Goal: Communication & Community: Answer question/provide support

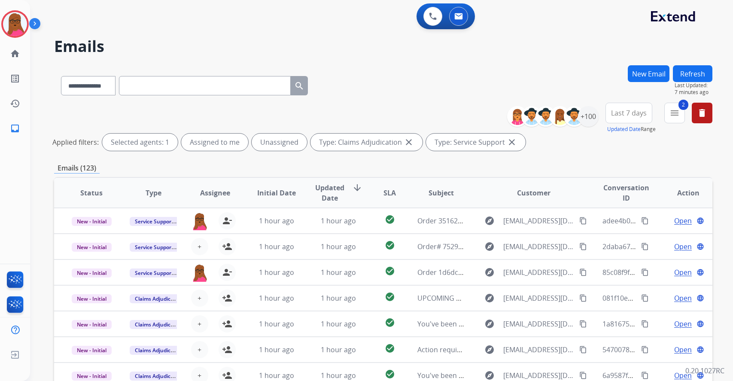
select select "**********"
select select "*"
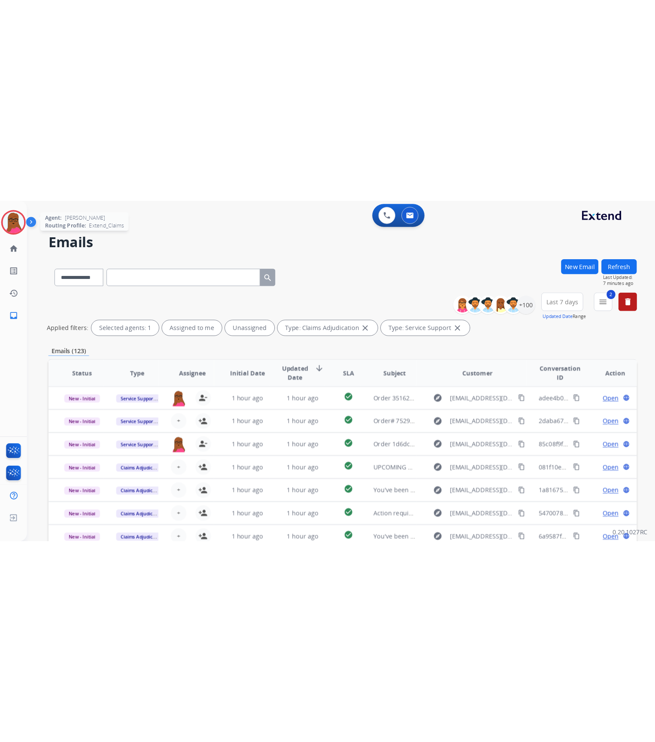
scroll to position [0, 0]
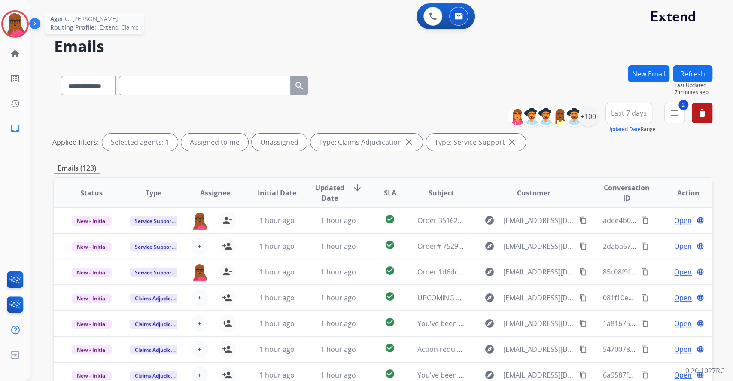
click at [14, 23] on img at bounding box center [15, 24] width 24 height 24
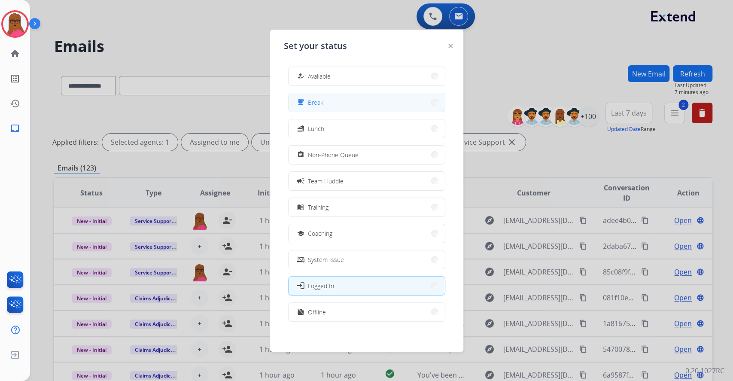
click at [333, 107] on button "free_breakfast Break" at bounding box center [366, 102] width 156 height 18
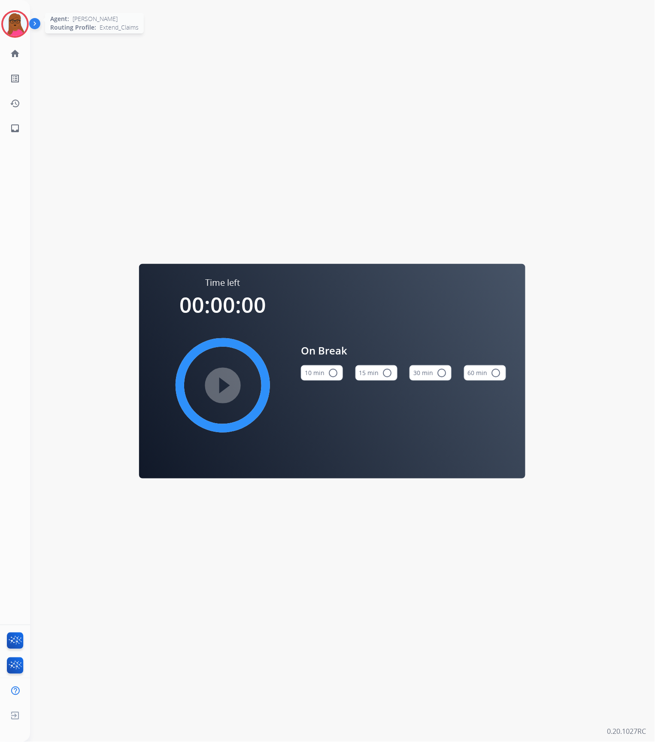
click at [17, 34] on img at bounding box center [15, 24] width 24 height 24
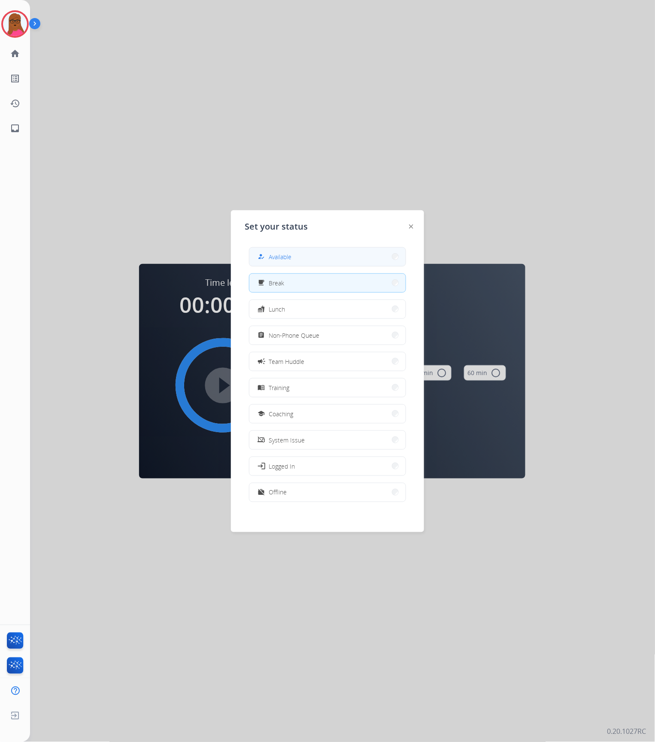
click at [318, 263] on button "how_to_reg Available" at bounding box center [327, 257] width 156 height 18
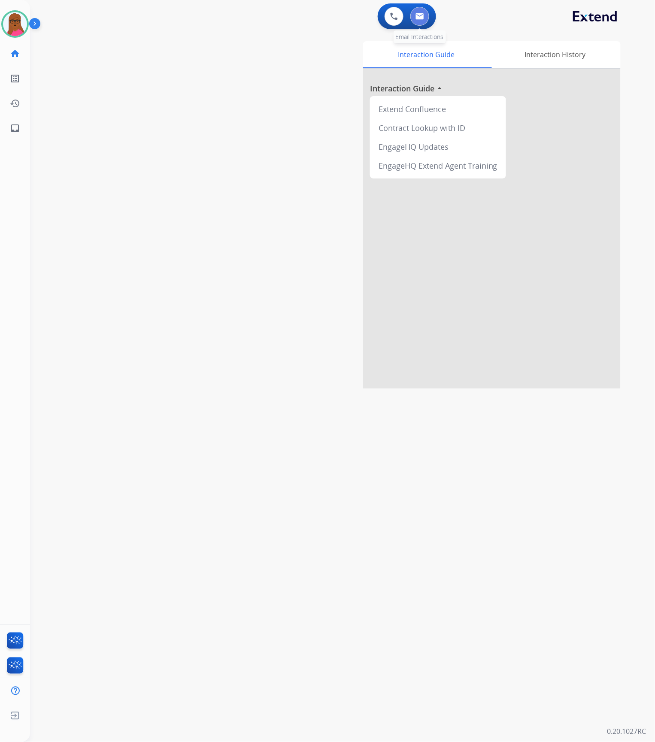
click at [423, 13] on button at bounding box center [419, 16] width 19 height 19
select select "**********"
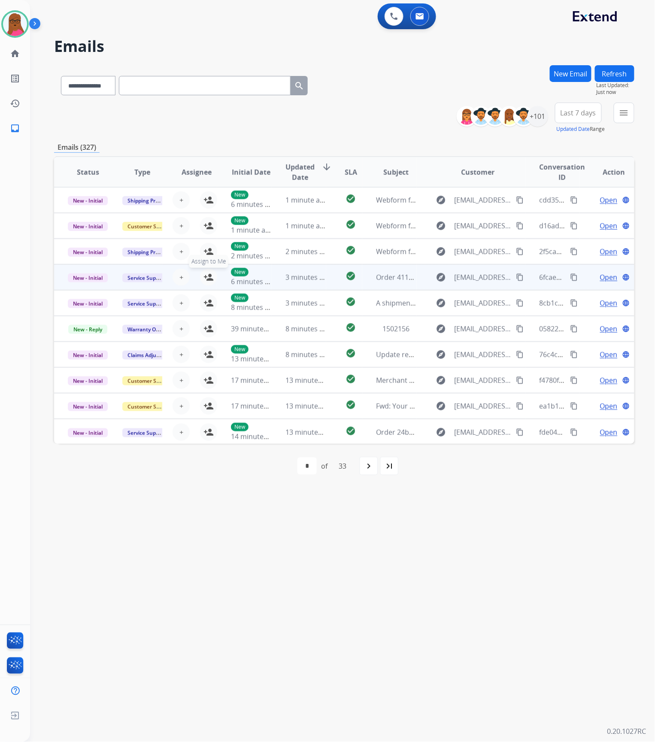
click at [211, 275] on mat-icon "person_add" at bounding box center [208, 277] width 10 height 10
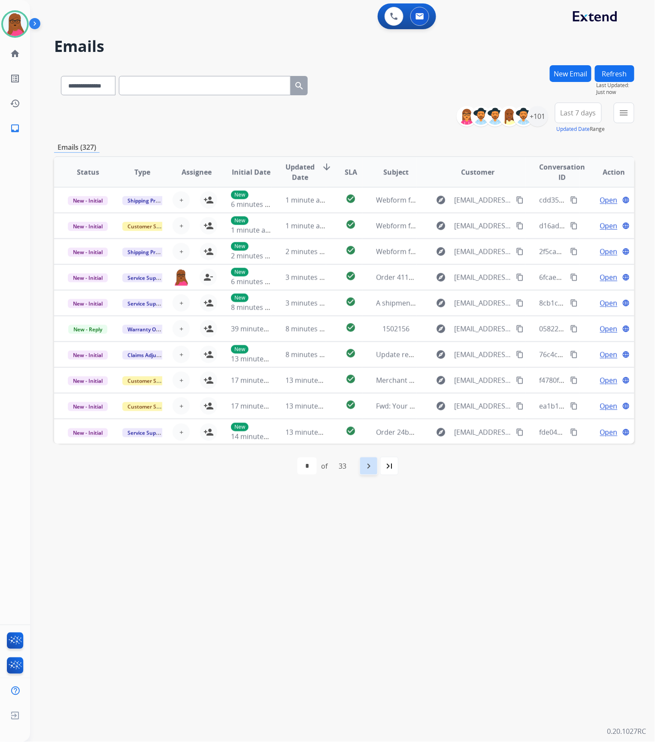
click at [368, 380] on mat-icon "navigate_next" at bounding box center [369, 466] width 10 height 10
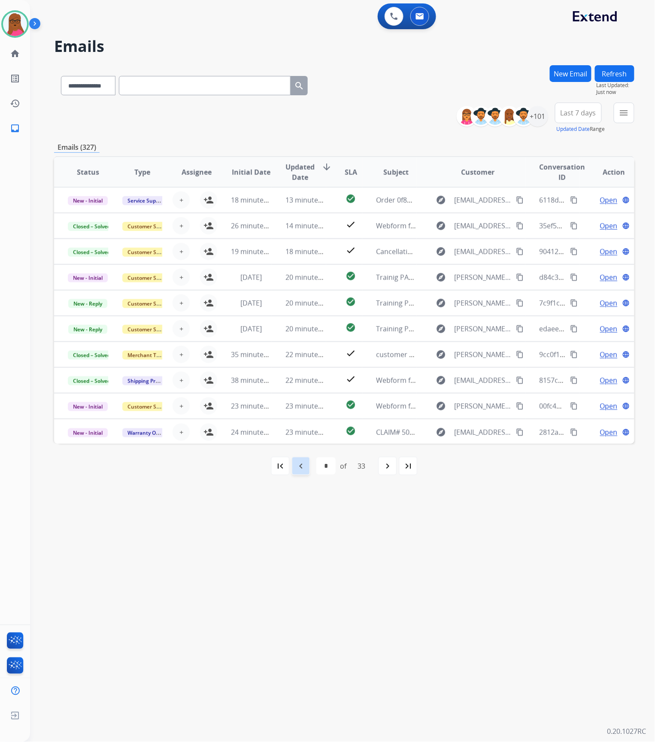
click at [296, 380] on mat-icon "navigate_before" at bounding box center [301, 466] width 10 height 10
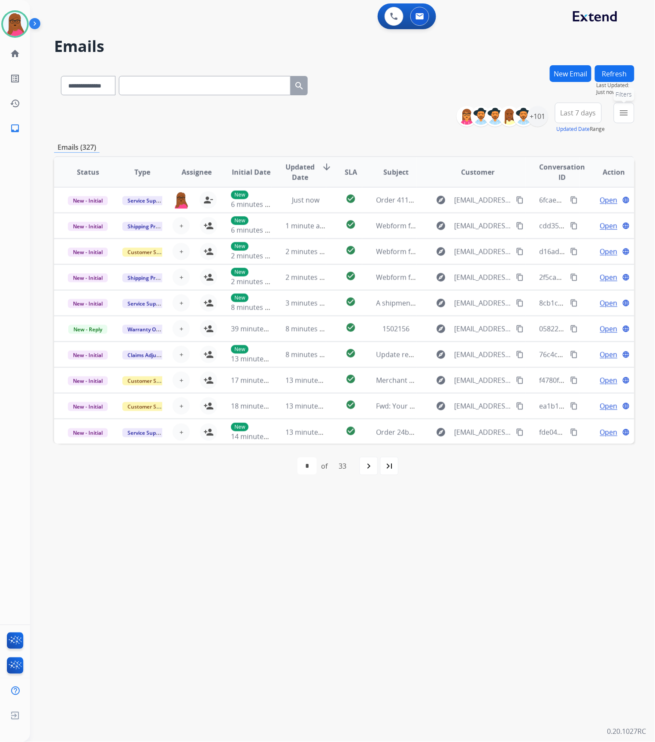
click at [622, 112] on mat-icon "menu" at bounding box center [624, 113] width 10 height 10
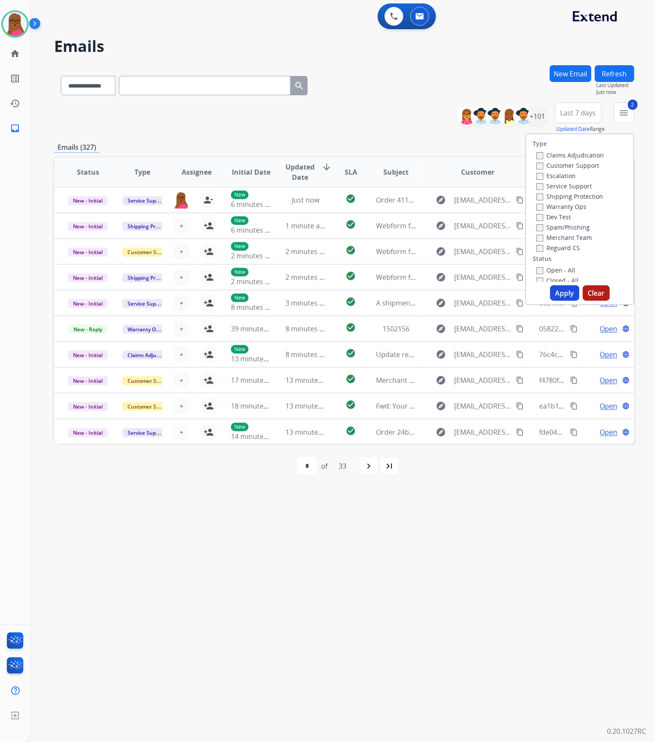
click at [560, 290] on button "Apply" at bounding box center [564, 292] width 29 height 15
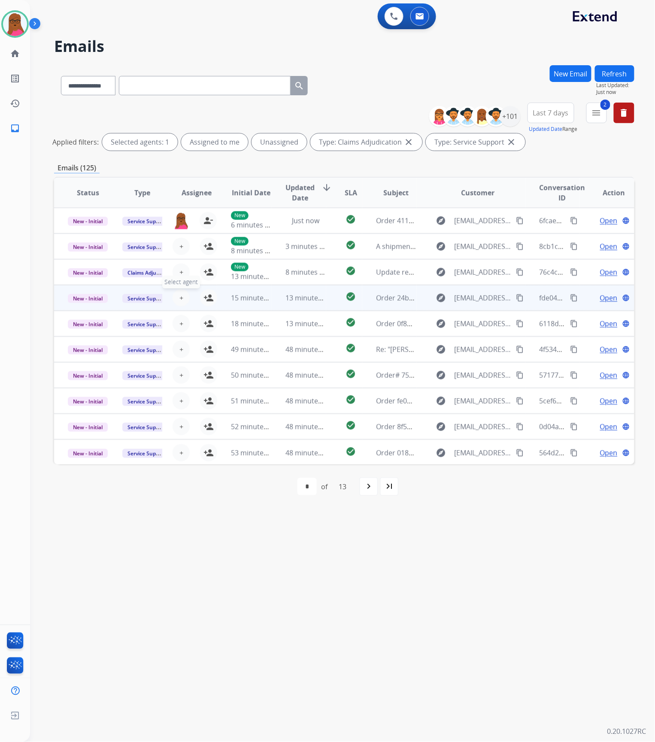
click at [184, 297] on button "+ Select agent" at bounding box center [181, 297] width 17 height 17
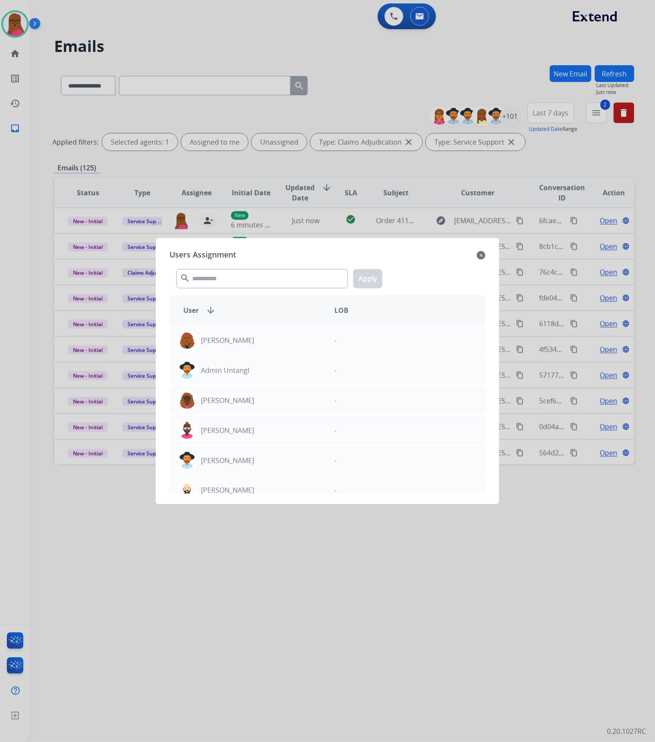
click at [486, 253] on div "Users Assignment close search Apply User arrow_downward LOB [PERSON_NAME] - Adm…" at bounding box center [328, 371] width 330 height 252
click at [481, 253] on mat-icon "close" at bounding box center [481, 255] width 9 height 10
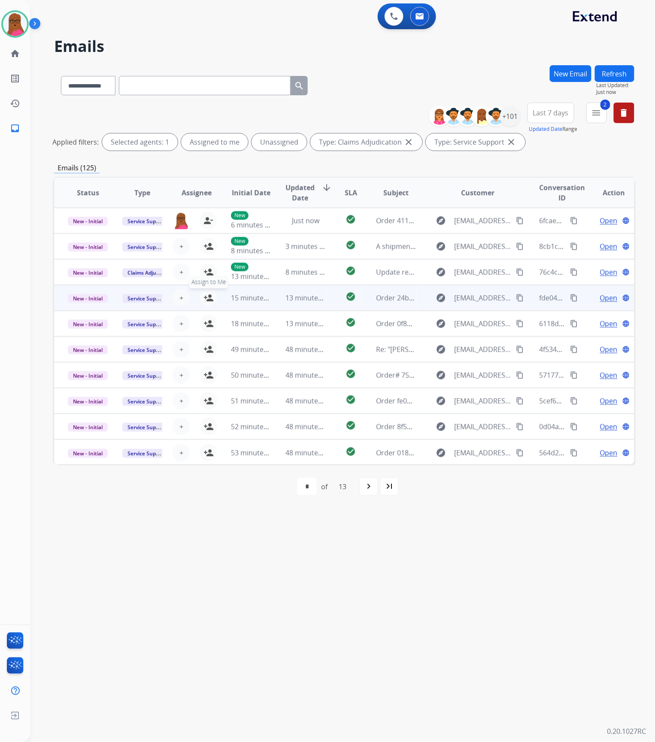
click at [208, 294] on mat-icon "person_add" at bounding box center [208, 298] width 10 height 10
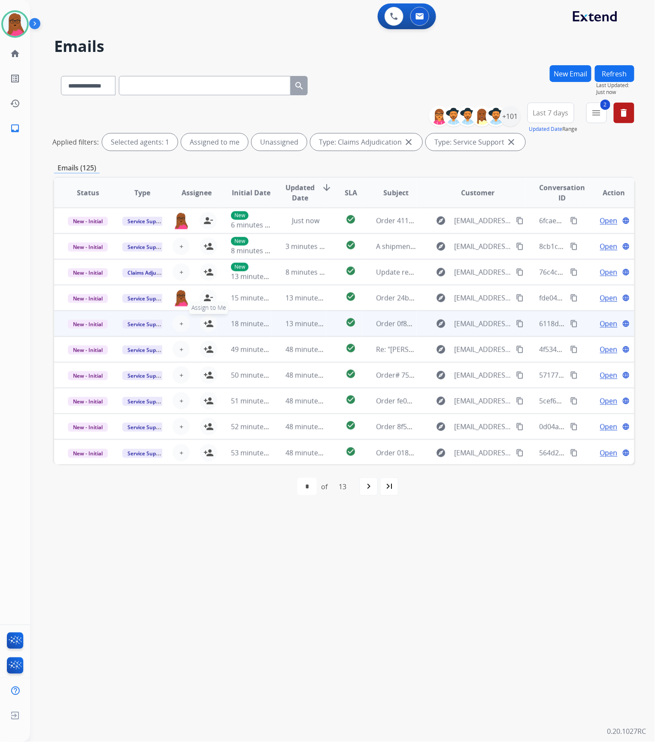
click at [203, 320] on mat-icon "person_add" at bounding box center [208, 323] width 10 height 10
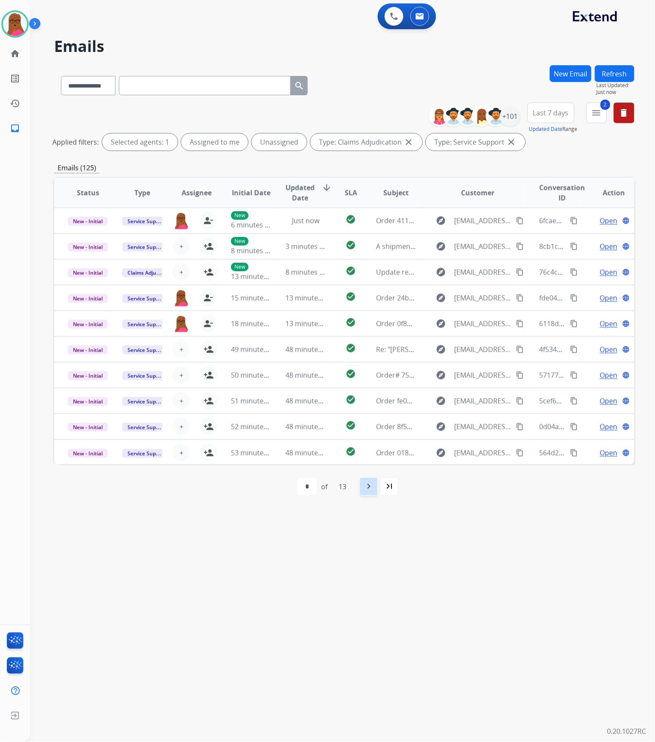
click at [361, 380] on div "navigate_next" at bounding box center [368, 486] width 19 height 19
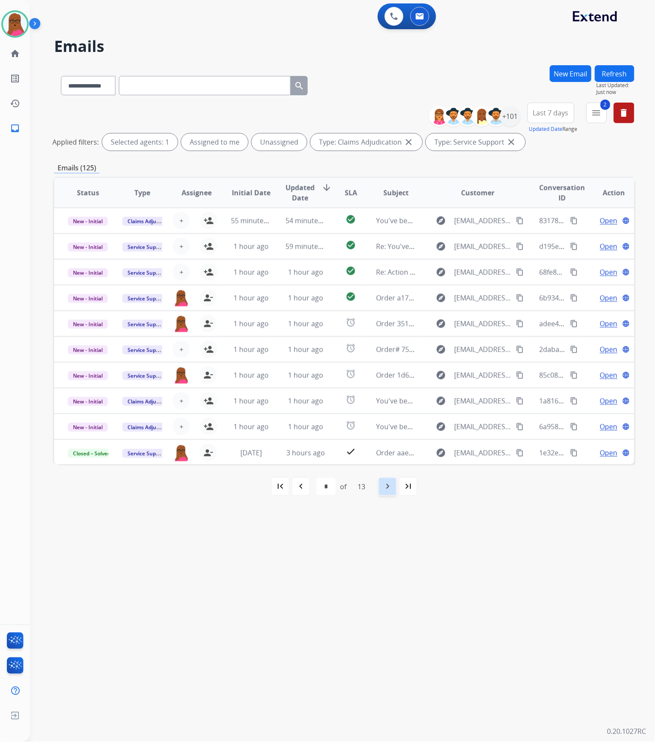
click at [387, 380] on mat-icon "navigate_next" at bounding box center [387, 487] width 10 height 10
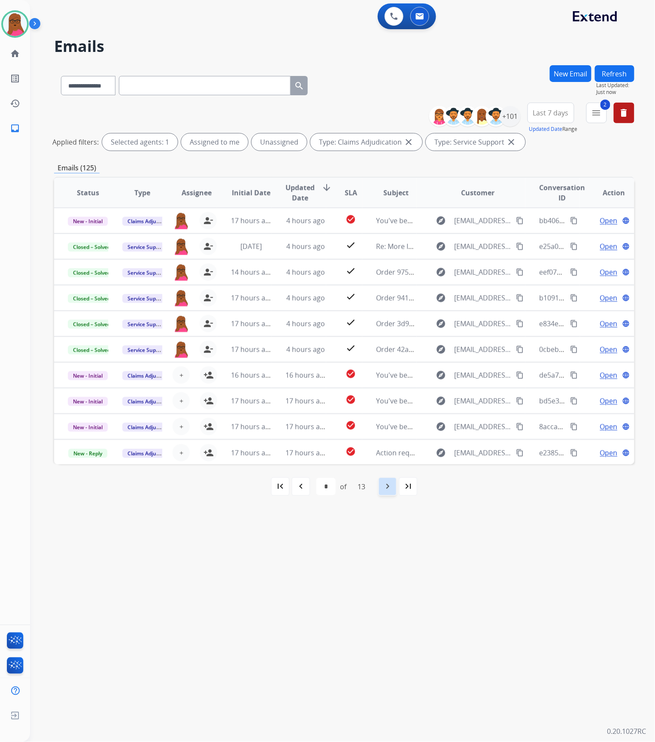
click at [388, 380] on mat-icon "navigate_next" at bounding box center [387, 487] width 10 height 10
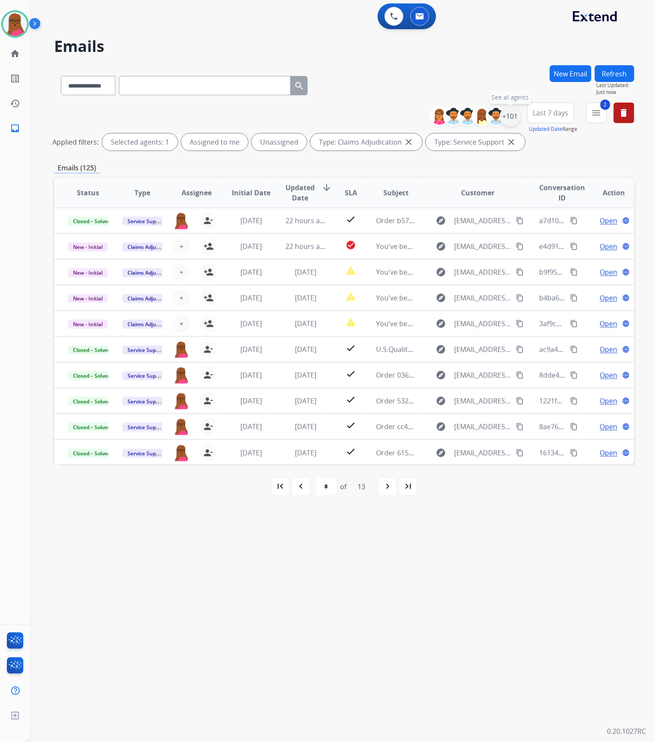
click at [512, 119] on div "+101" at bounding box center [510, 116] width 21 height 21
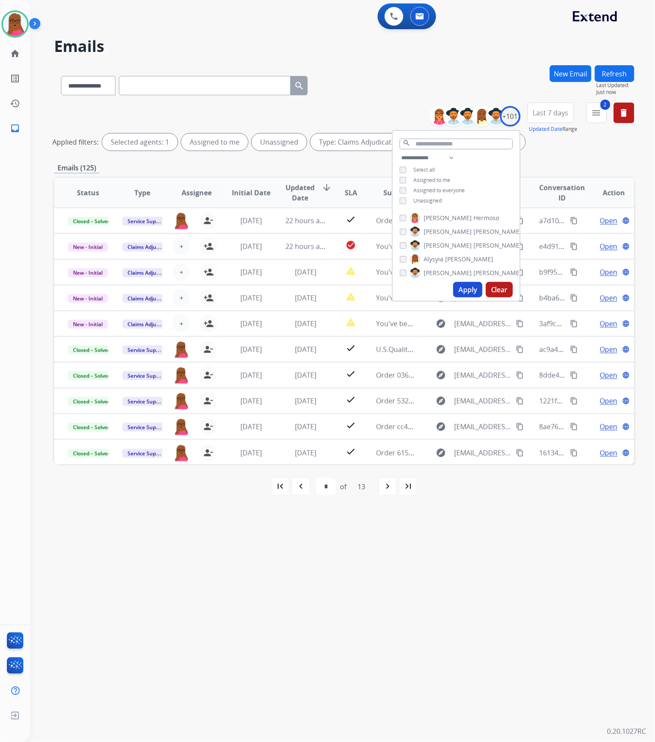
click at [402, 205] on div "**********" at bounding box center [456, 180] width 127 height 55
click at [464, 293] on button "Apply" at bounding box center [467, 289] width 29 height 15
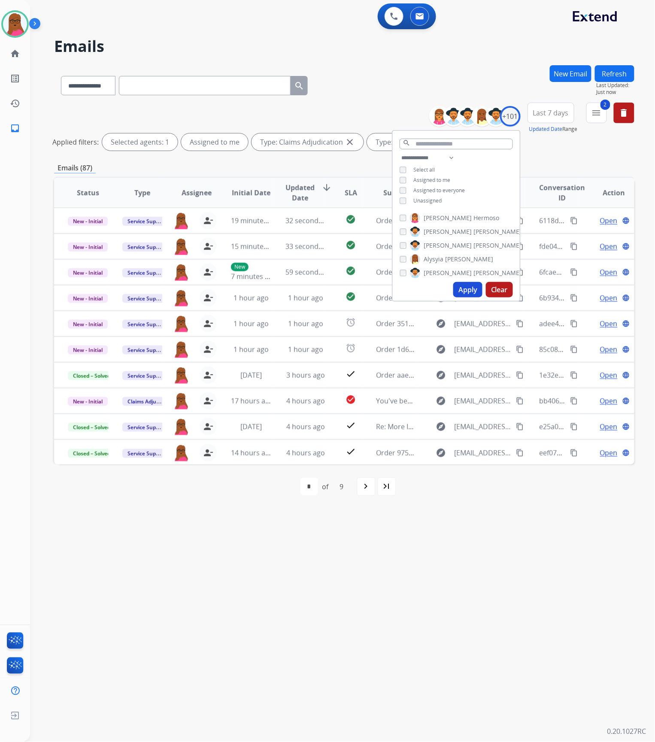
click at [453, 380] on div "**********" at bounding box center [332, 386] width 604 height 711
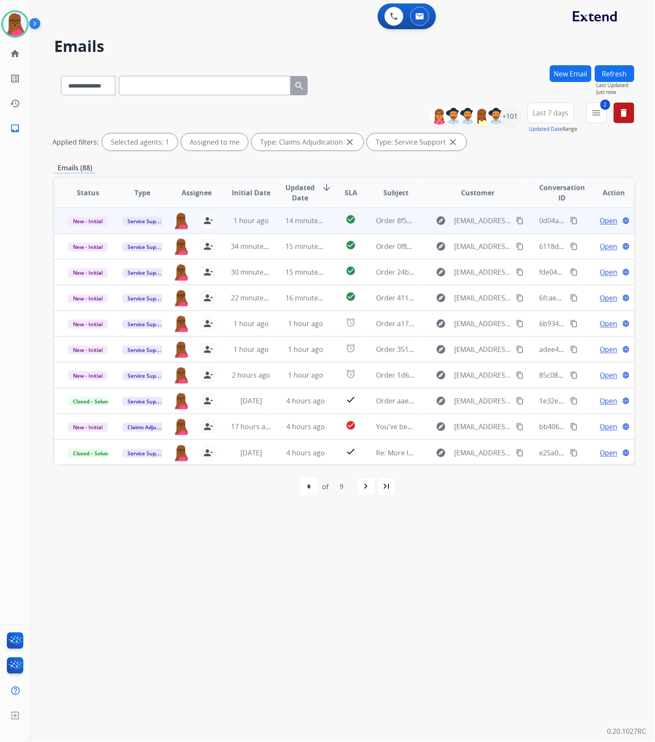
click at [601, 221] on span "Open" at bounding box center [609, 220] width 18 height 10
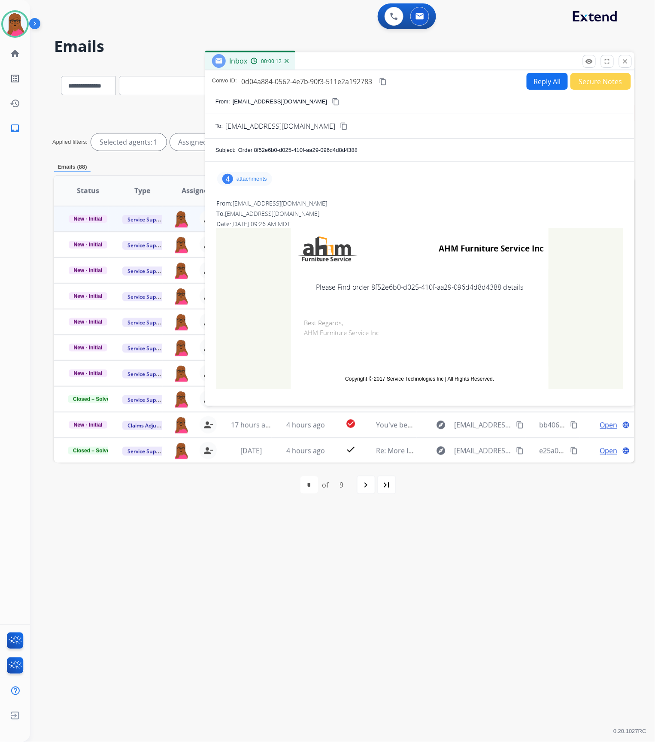
click at [240, 179] on p "attachments" at bounding box center [251, 179] width 30 height 7
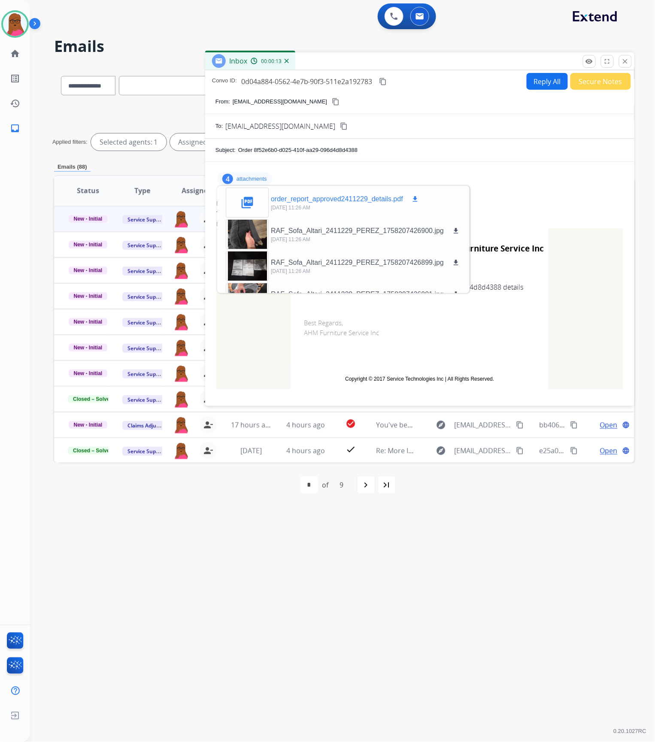
click at [416, 200] on mat-icon "download" at bounding box center [415, 199] width 8 height 8
click at [621, 61] on button "close Close" at bounding box center [625, 61] width 13 height 13
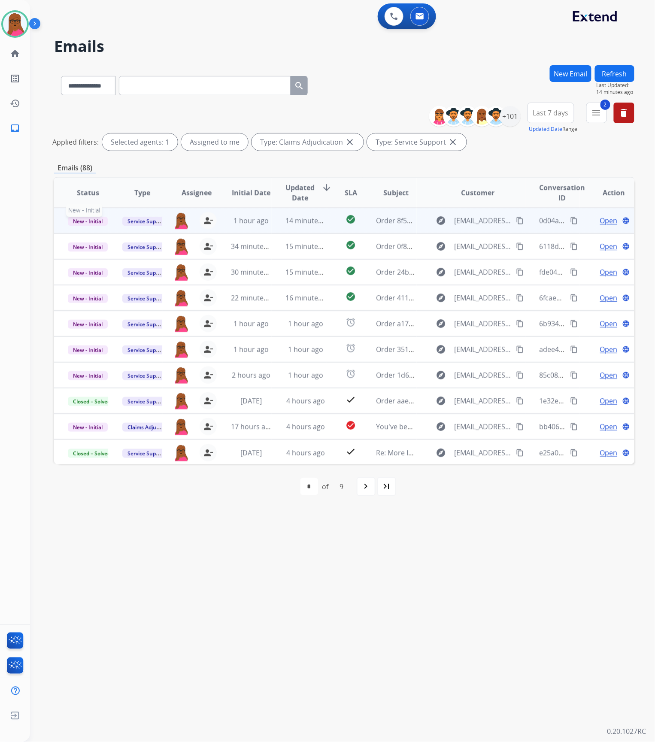
click at [100, 222] on span "New - Initial" at bounding box center [88, 221] width 40 height 9
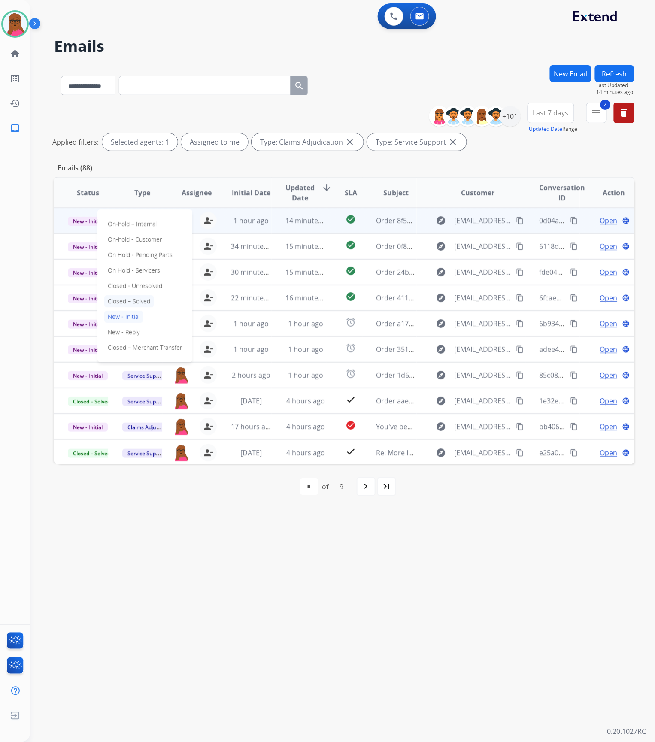
click at [129, 304] on p "Closed – Solved" at bounding box center [128, 301] width 49 height 12
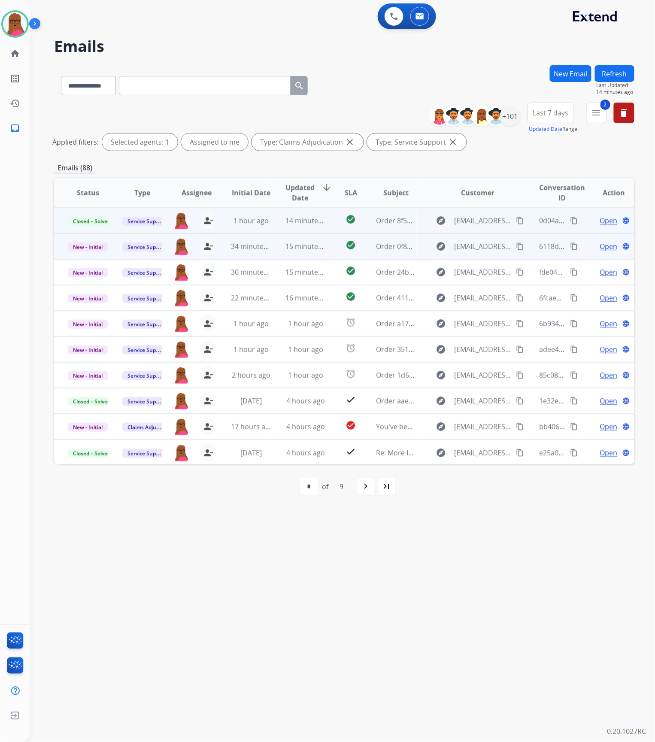
click at [600, 243] on span "Open" at bounding box center [609, 246] width 18 height 10
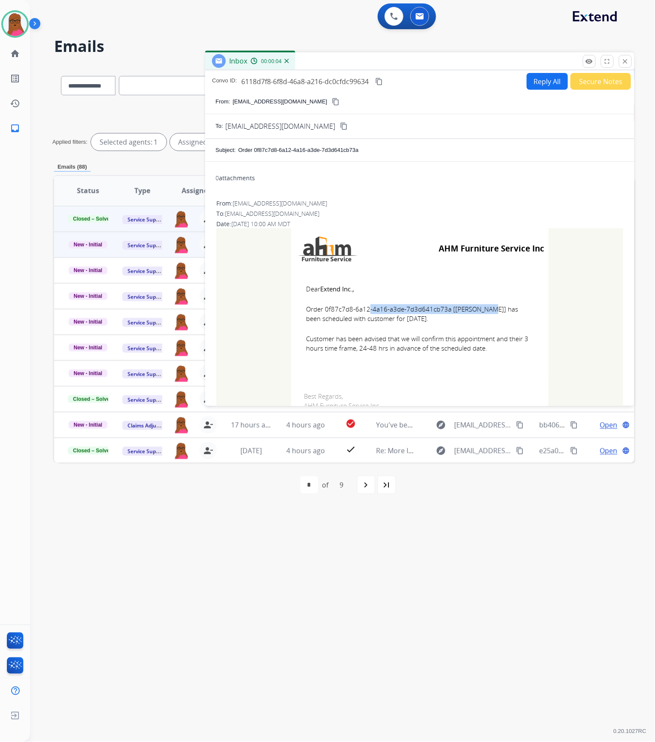
drag, startPoint x: 444, startPoint y: 312, endPoint x: 323, endPoint y: 310, distance: 120.6
click at [323, 310] on span "Order 0f87c7d8-6a12-4a16-a3de-7d3d641cb73a [[PERSON_NAME]] has been scheduled w…" at bounding box center [419, 313] width 227 height 19
copy span "0f87c7d8-6a12-4a16-a3de-7d3d641cb73a"
drag, startPoint x: 301, startPoint y: 290, endPoint x: 496, endPoint y: 361, distance: 207.7
click at [496, 361] on td "Dear Extend Inc., Order 0f87c7d8-6a12-4a16-a3de-7d3d641cb73a [[PERSON_NAME]] ha…" at bounding box center [420, 323] width 258 height 109
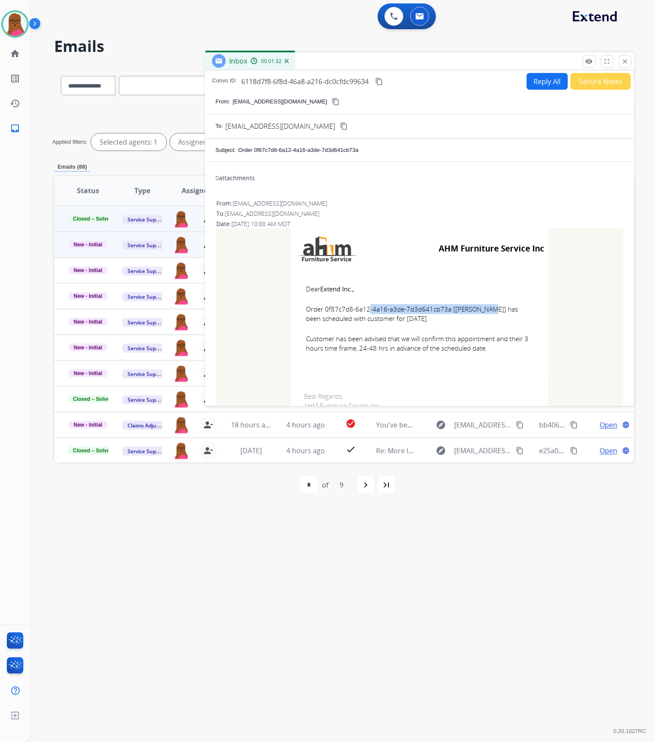
copy td "Dear Extend Inc., Order 0f87c7d8-6a12-4a16-a3de-7d3d641cb73a [[PERSON_NAME]] ha…"
click at [628, 61] on mat-icon "close" at bounding box center [625, 62] width 8 height 8
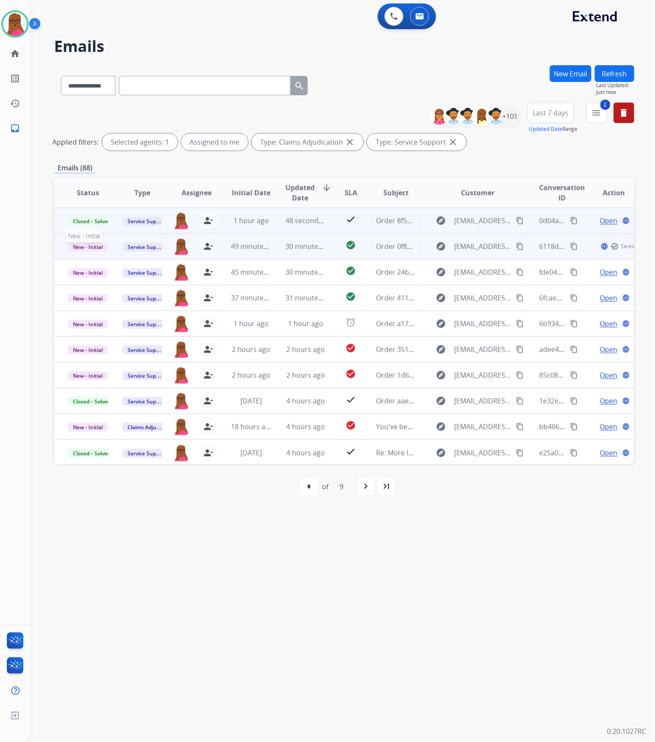
click at [88, 244] on span "New - Initial" at bounding box center [88, 246] width 40 height 9
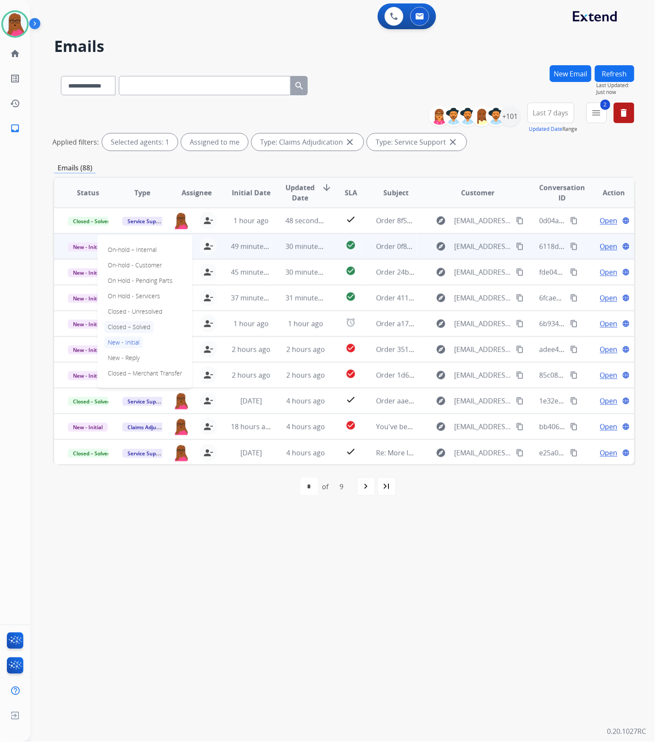
click at [144, 327] on p "Closed – Solved" at bounding box center [128, 327] width 49 height 12
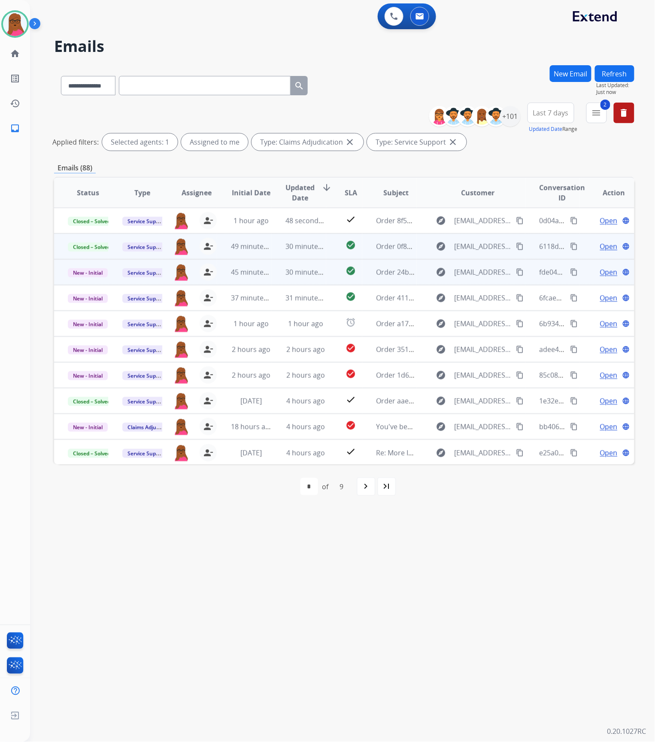
click at [600, 274] on span "Open" at bounding box center [609, 272] width 18 height 10
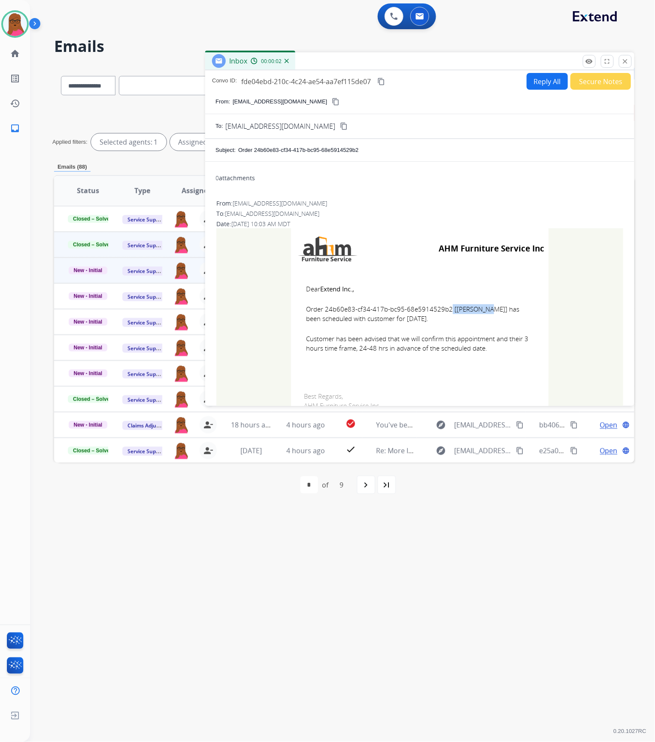
drag, startPoint x: 443, startPoint y: 310, endPoint x: 397, endPoint y: 312, distance: 46.0
click at [397, 312] on span "Order 24b60e83-cf34-417b-bc95-68e5914529b2 [[PERSON_NAME]] has been scheduled w…" at bounding box center [419, 313] width 227 height 19
click at [443, 306] on span "Order 24b60e83-cf34-417b-bc95-68e5914529b2 [[PERSON_NAME]] has been scheduled w…" at bounding box center [419, 313] width 227 height 19
drag, startPoint x: 444, startPoint y: 312, endPoint x: 323, endPoint y: 307, distance: 120.7
click at [323, 307] on span "Order 24b60e83-cf34-417b-bc95-68e5914529b2 [[PERSON_NAME]] has been scheduled w…" at bounding box center [419, 313] width 227 height 19
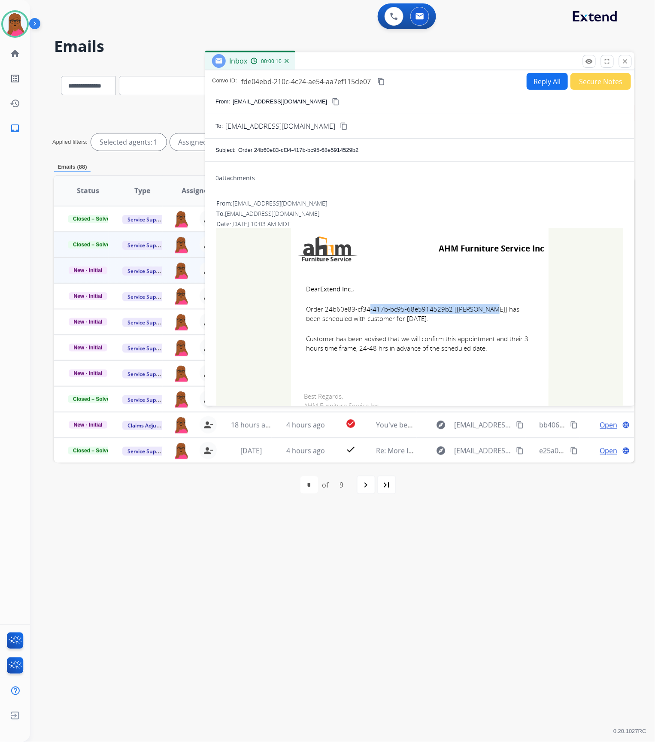
copy span "24b60e83-cf34-417b-bc95-68e5914529b2"
drag, startPoint x: 302, startPoint y: 288, endPoint x: 480, endPoint y: 354, distance: 189.7
click at [481, 354] on td "Dear Extend Inc., Order 24b60e83-cf34-417b-bc95-68e5914529b2 [[PERSON_NAME]] ha…" at bounding box center [420, 323] width 258 height 109
copy td "Dear Extend Inc., Order 24b60e83-cf34-417b-bc95-68e5914529b2 [[PERSON_NAME]] ha…"
click at [621, 61] on button "close Close" at bounding box center [625, 61] width 13 height 13
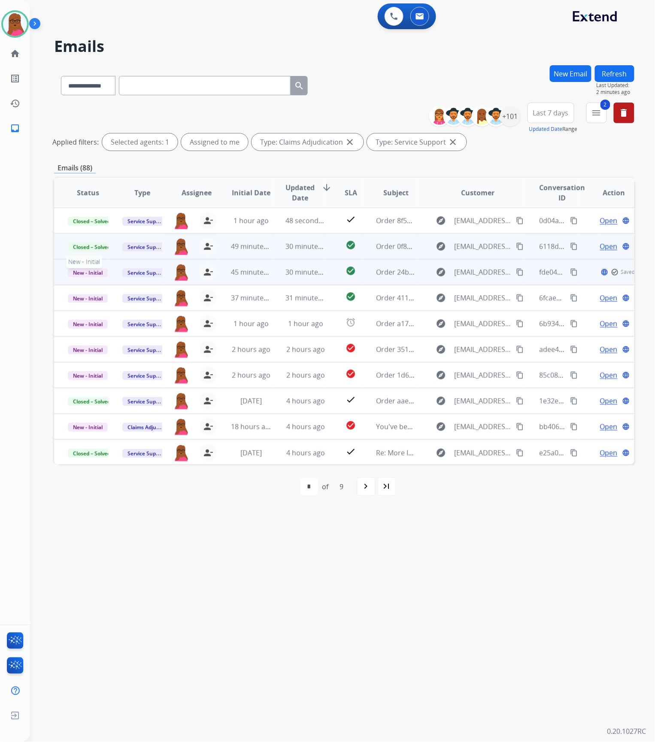
click at [96, 276] on span "New - Initial" at bounding box center [88, 272] width 40 height 9
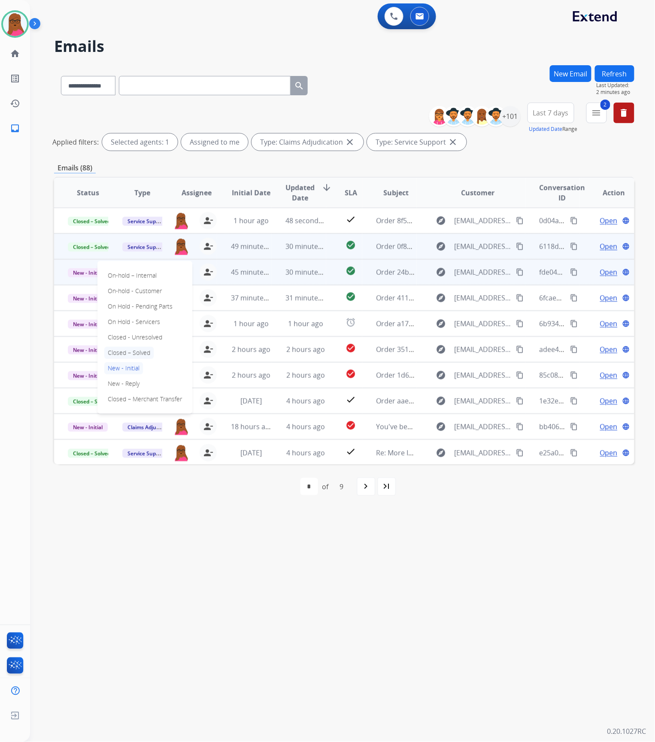
click at [122, 354] on p "Closed – Solved" at bounding box center [128, 353] width 49 height 12
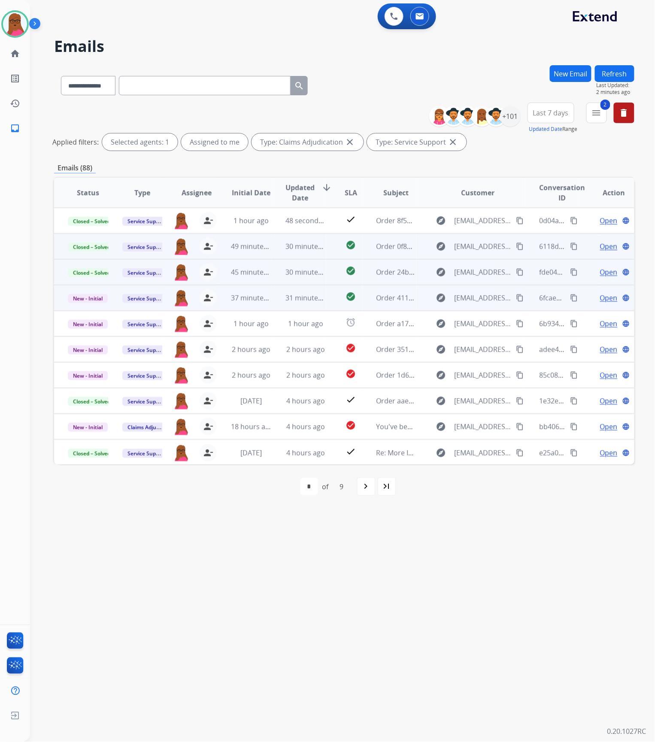
click at [602, 297] on span "Open" at bounding box center [609, 298] width 18 height 10
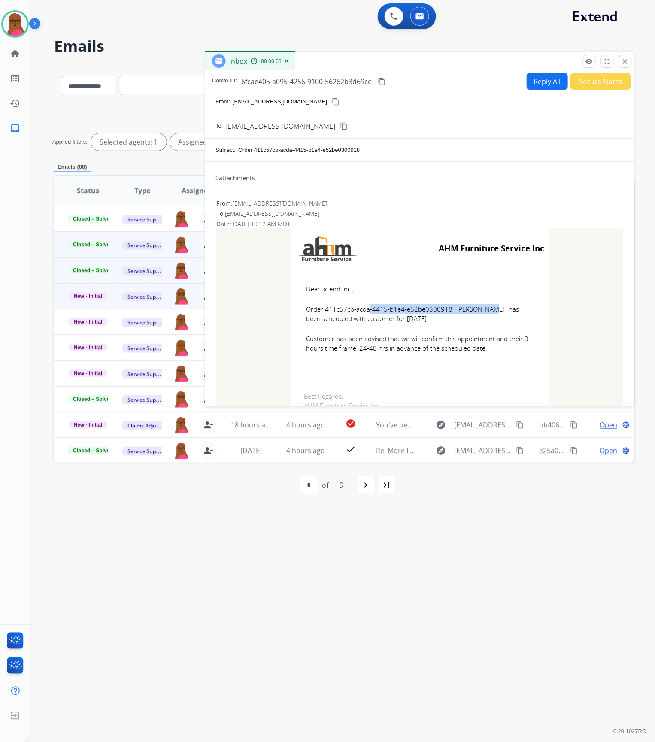
drag, startPoint x: 444, startPoint y: 310, endPoint x: 321, endPoint y: 313, distance: 122.8
click at [321, 313] on span "Order 411c57cb-acda-4415-b1e4-e52be0300918 [[PERSON_NAME]] has been scheduled w…" at bounding box center [419, 313] width 227 height 19
copy span "411c57cb-acda-4415-b1e4-e52be0300918"
drag, startPoint x: 306, startPoint y: 287, endPoint x: 501, endPoint y: 356, distance: 207.5
click at [501, 356] on td "Dear Extend Inc., Order 411c57cb-acda-4415-b1e4-e52be0300918 [[PERSON_NAME]] ha…" at bounding box center [420, 323] width 258 height 109
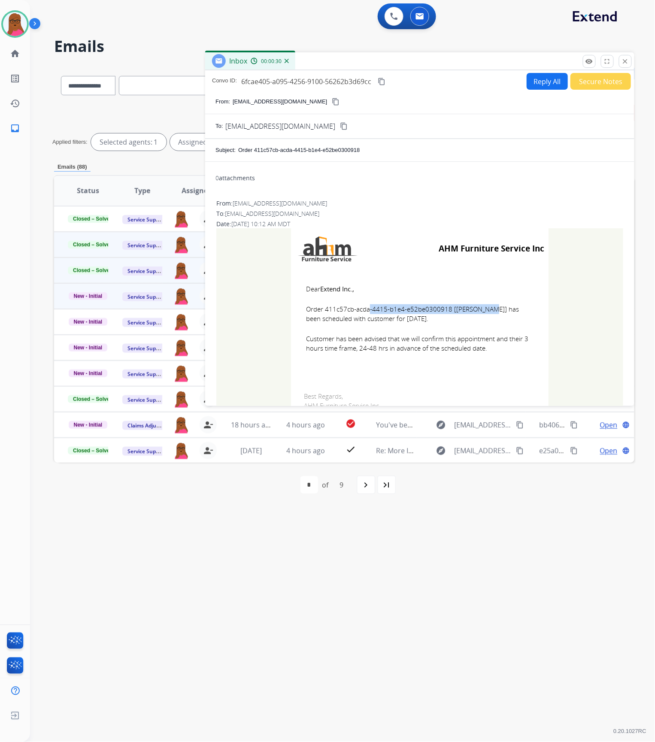
copy td "Dear Extend Inc., Order 411c57cb-acda-4415-b1e4-e52be0300918 [[PERSON_NAME]] ha…"
click at [629, 59] on mat-icon "close" at bounding box center [625, 62] width 8 height 8
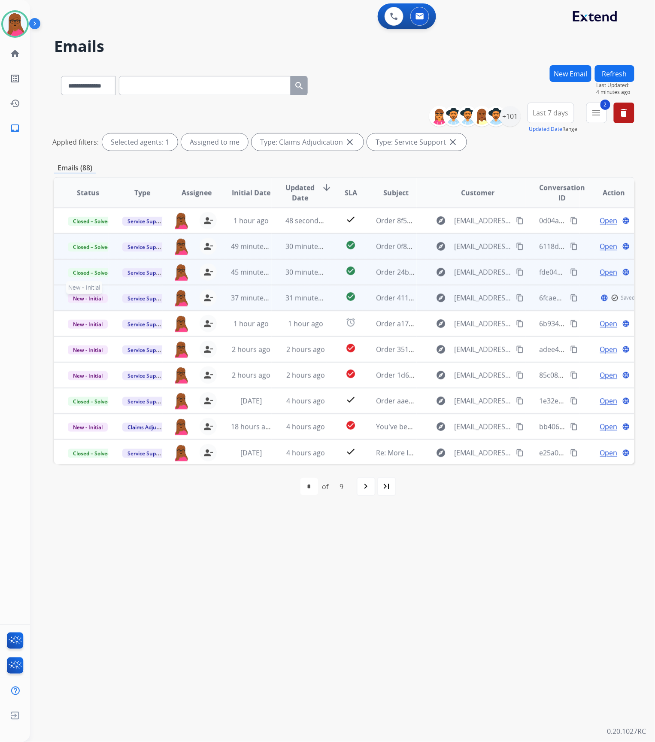
click at [86, 298] on span "New - Initial" at bounding box center [88, 298] width 40 height 9
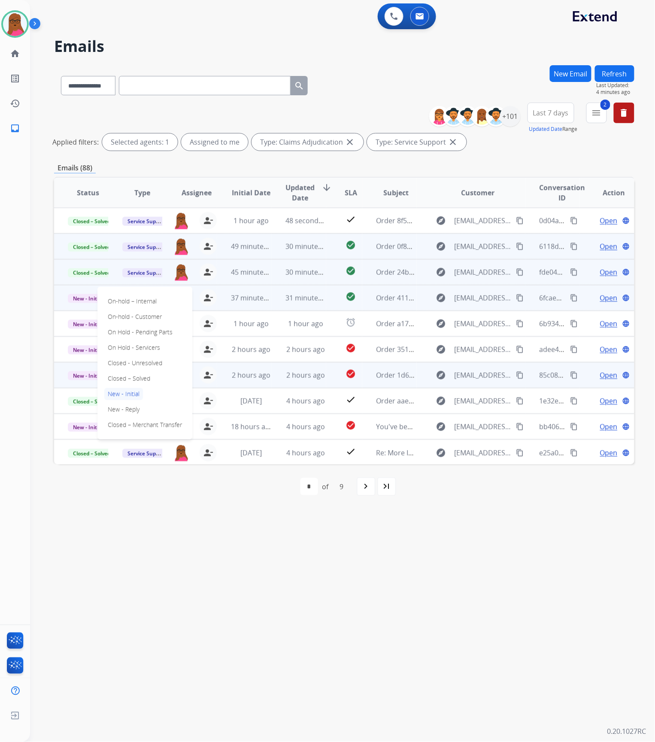
click at [122, 379] on p "Closed – Solved" at bounding box center [128, 379] width 49 height 12
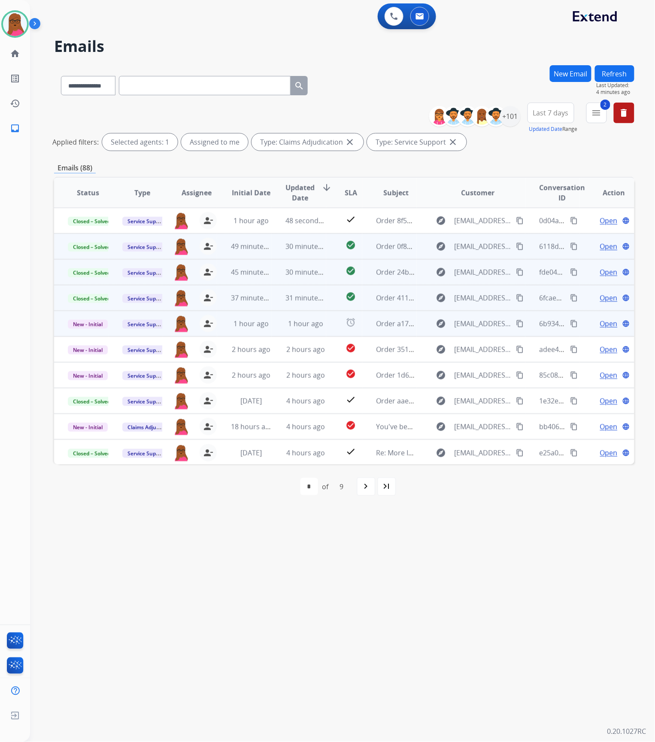
click at [601, 322] on span "Open" at bounding box center [609, 323] width 18 height 10
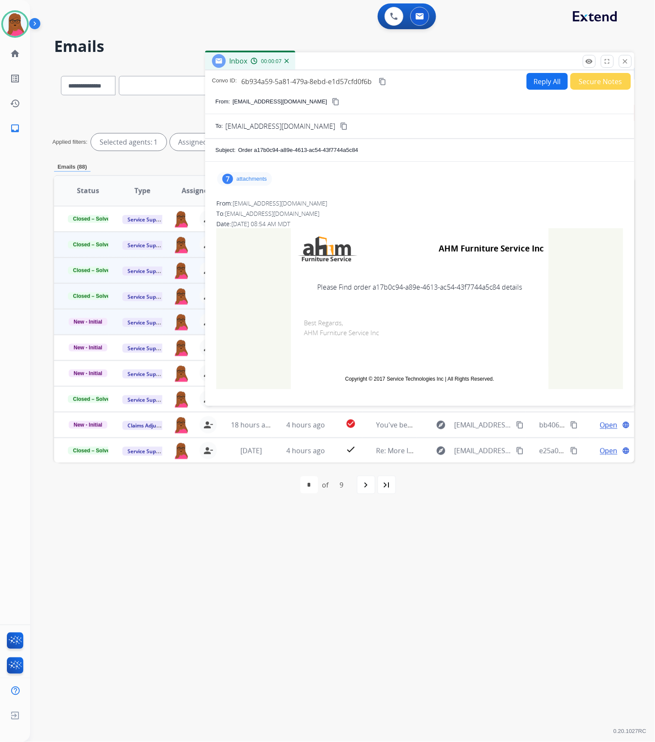
click at [241, 180] on p "attachments" at bounding box center [251, 179] width 30 height 7
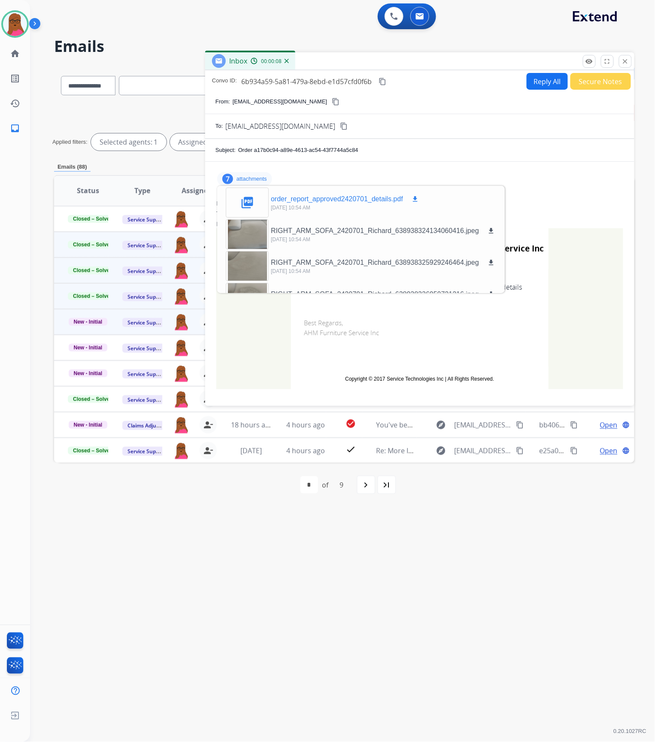
click at [415, 196] on mat-icon "download" at bounding box center [415, 199] width 8 height 8
click at [624, 60] on mat-icon "close" at bounding box center [625, 62] width 8 height 8
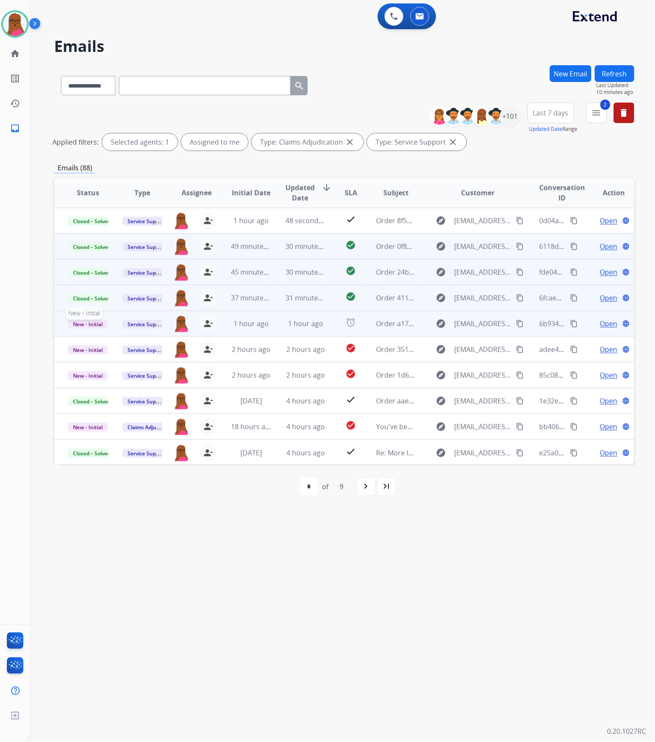
click at [84, 320] on span "New - Initial" at bounding box center [88, 324] width 40 height 9
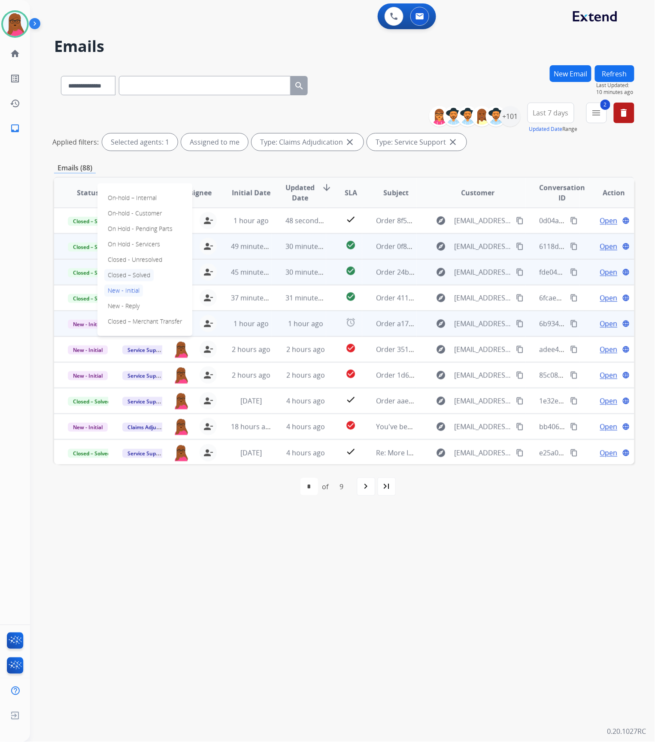
click at [129, 275] on p "Closed – Solved" at bounding box center [128, 275] width 49 height 12
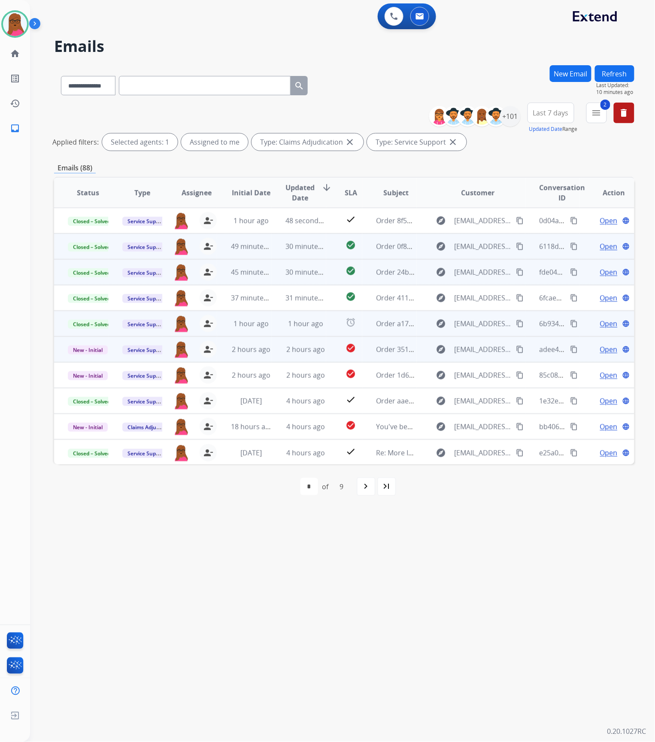
click at [600, 354] on span "Open" at bounding box center [609, 349] width 18 height 10
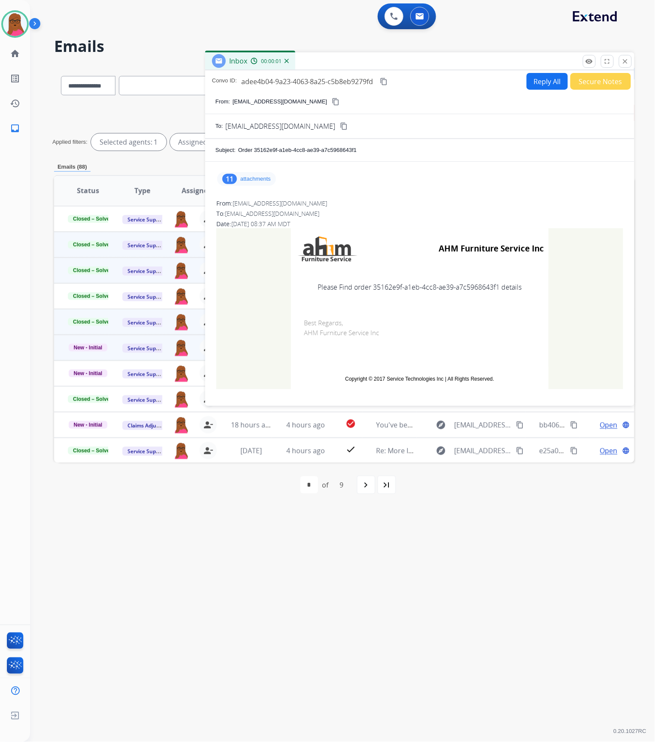
click at [253, 182] on div "11 attachments" at bounding box center [246, 179] width 59 height 14
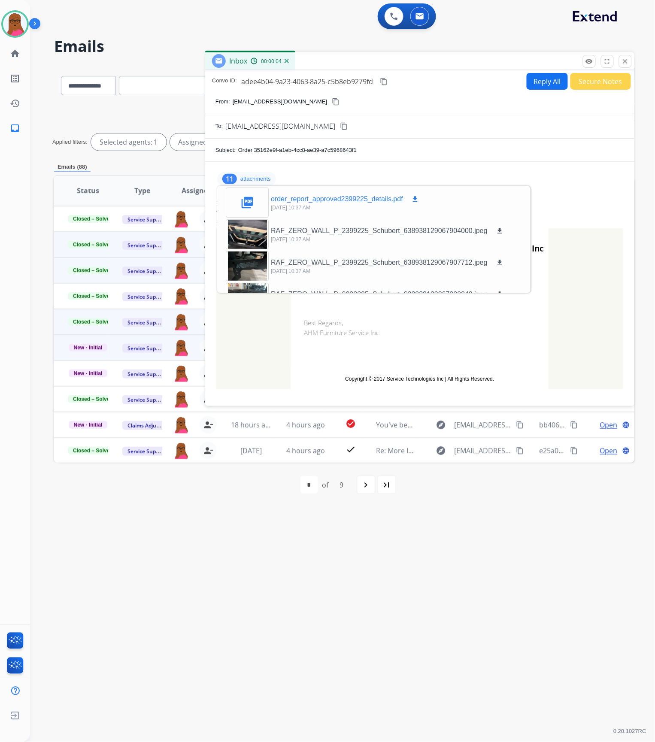
click at [417, 201] on mat-icon "download" at bounding box center [415, 199] width 8 height 8
click at [629, 62] on button "close Close" at bounding box center [625, 61] width 13 height 13
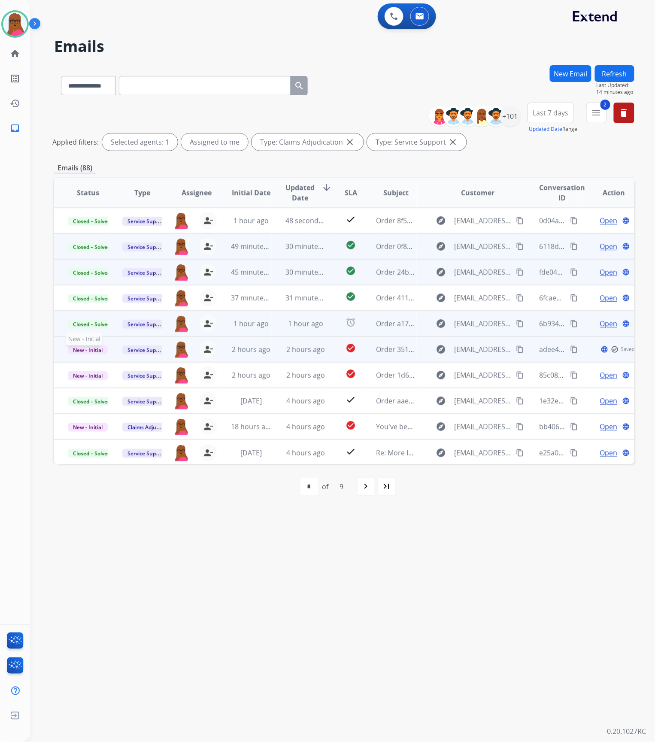
click at [84, 348] on span "New - Initial" at bounding box center [88, 349] width 40 height 9
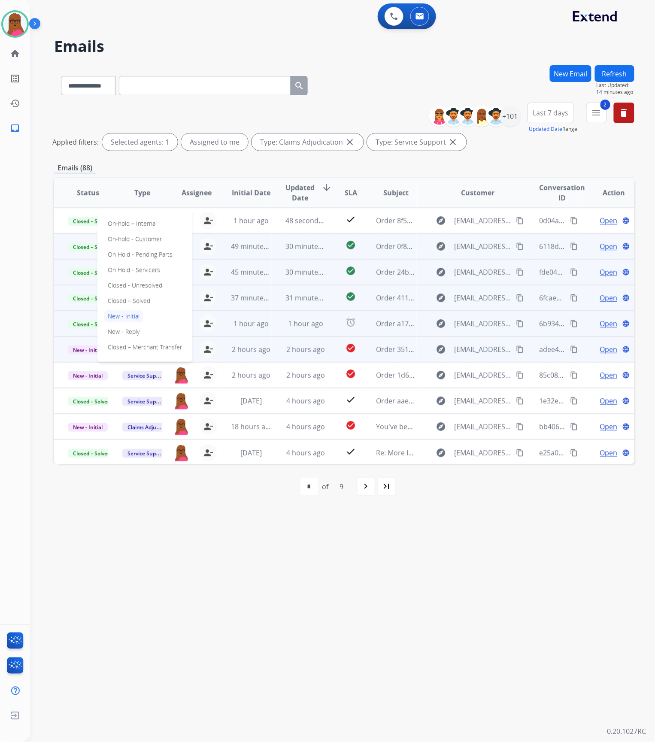
click at [138, 297] on p "Closed – Solved" at bounding box center [128, 301] width 49 height 12
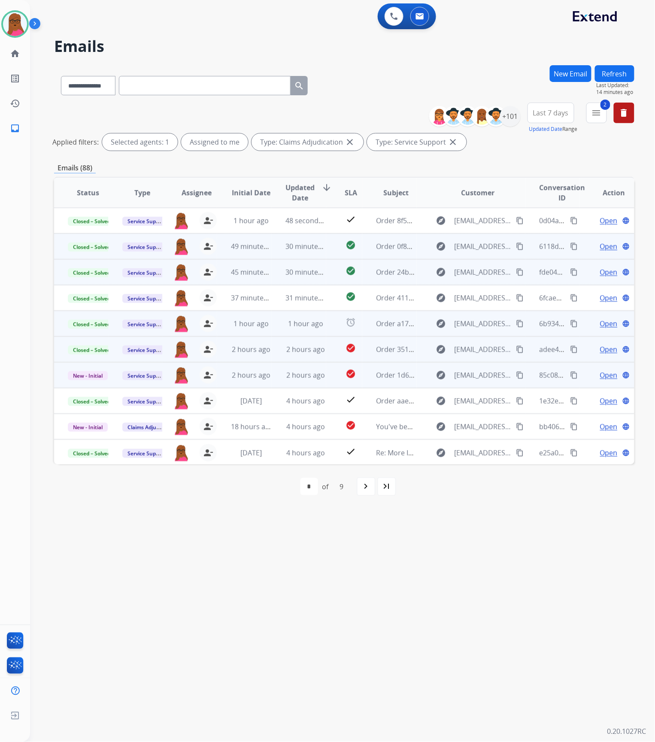
click at [603, 376] on span "Open" at bounding box center [609, 375] width 18 height 10
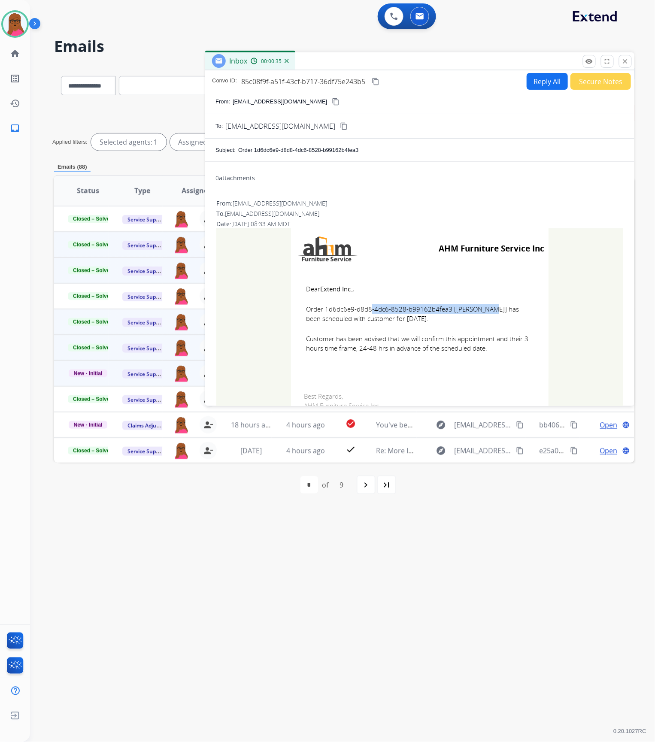
drag, startPoint x: 442, startPoint y: 310, endPoint x: 323, endPoint y: 306, distance: 118.9
click at [323, 306] on span "Order 1d6dc6e9-d8d8-4dc6-8528-b99162b4fea3 [[PERSON_NAME]] has been scheduled w…" at bounding box center [419, 313] width 227 height 19
copy span "1d6dc6e9-d8d8-4dc6-8528-b99162b4fea3"
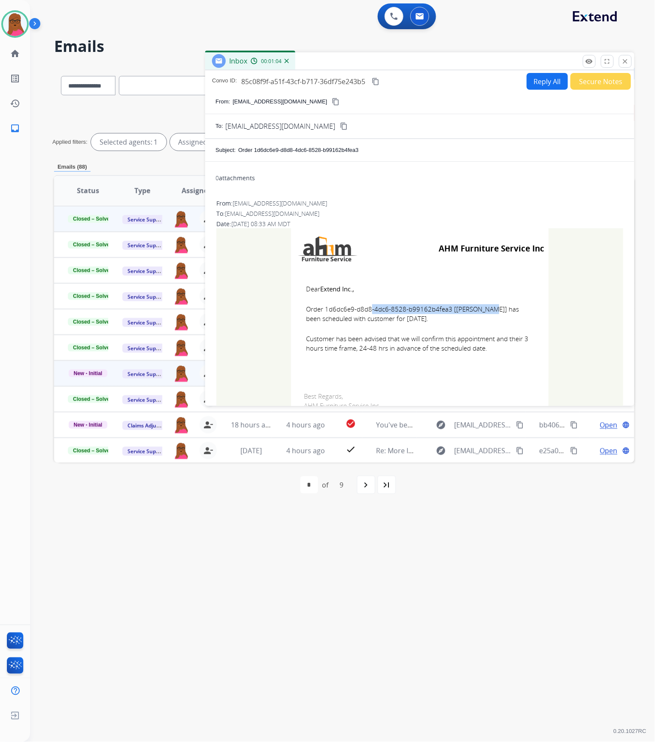
drag, startPoint x: 302, startPoint y: 290, endPoint x: 490, endPoint y: 350, distance: 197.3
click at [490, 350] on td "Dear Extend Inc., Order 1d6dc6e9-d8d8-4dc6-8528-b99162b4fea3 [[PERSON_NAME]] ha…" at bounding box center [420, 323] width 258 height 109
copy td "Dear Extend Inc., Order 1d6dc6e9-d8d8-4dc6-8528-b99162b4fea3 [[PERSON_NAME]] ha…"
click at [623, 62] on mat-icon "close" at bounding box center [625, 62] width 8 height 8
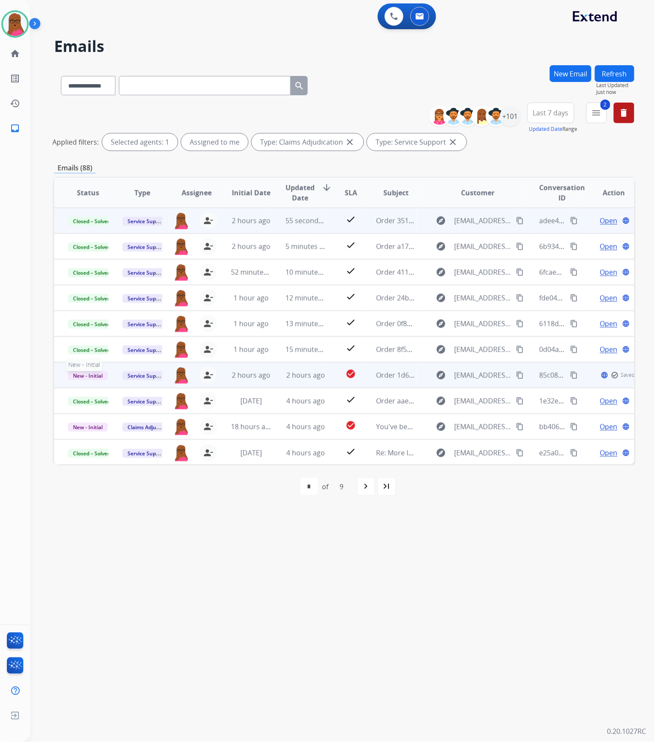
click at [95, 377] on span "New - Initial" at bounding box center [88, 375] width 40 height 9
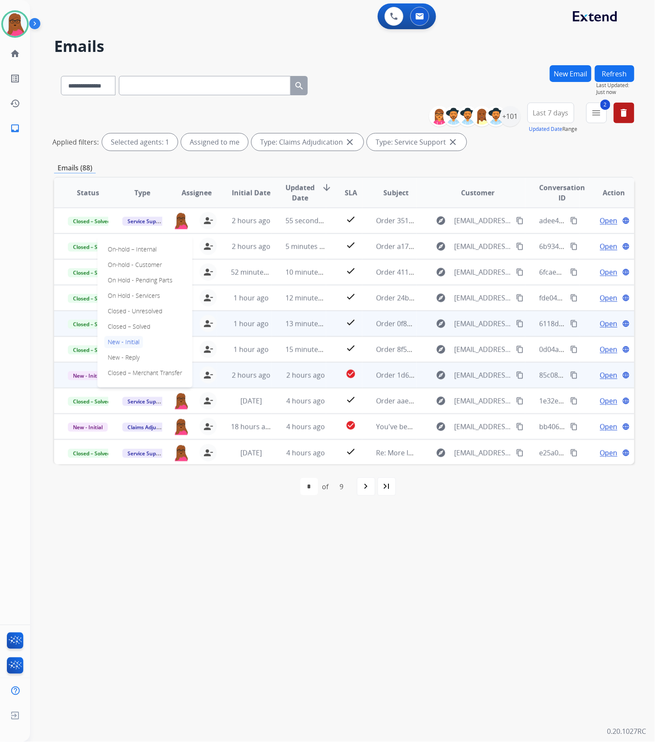
click at [141, 328] on p "Closed – Solved" at bounding box center [128, 327] width 49 height 12
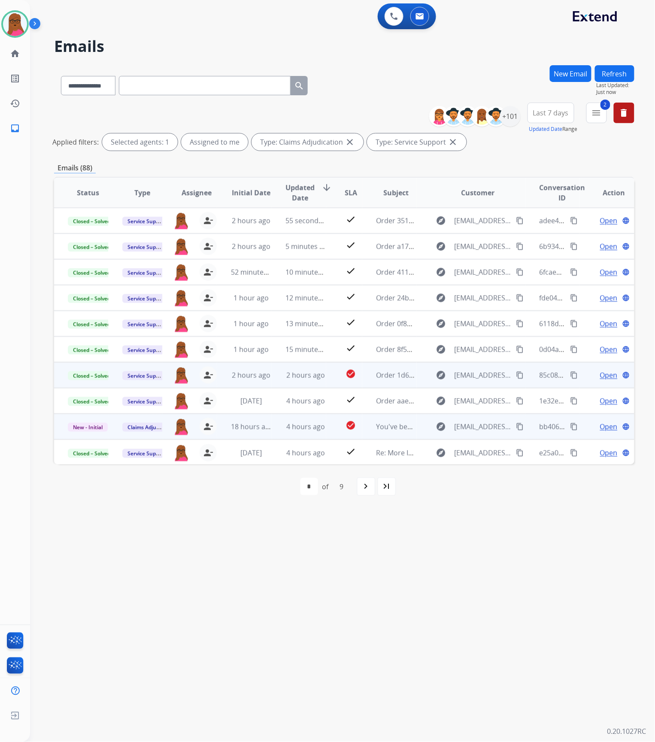
click at [603, 380] on span "Open" at bounding box center [609, 426] width 18 height 10
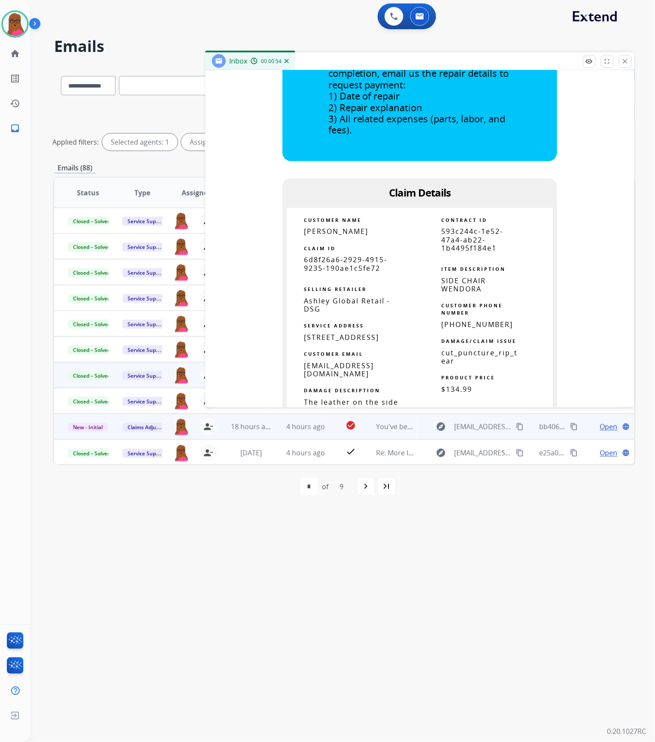
scroll to position [457, 0]
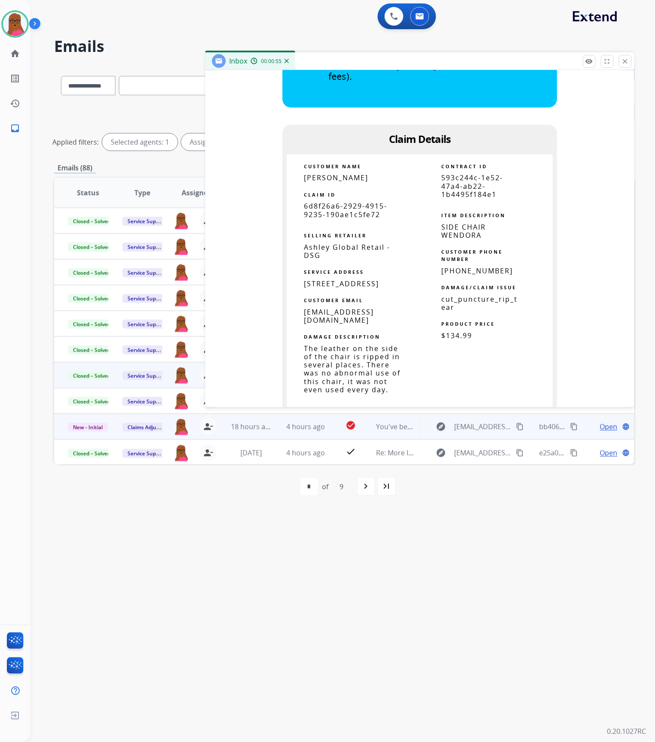
click at [361, 215] on span "6d8f26a6-2929-4915-9235-190ae1c5fe72" at bounding box center [345, 211] width 83 height 18
copy tbody
click at [622, 59] on mat-icon "close" at bounding box center [625, 62] width 8 height 8
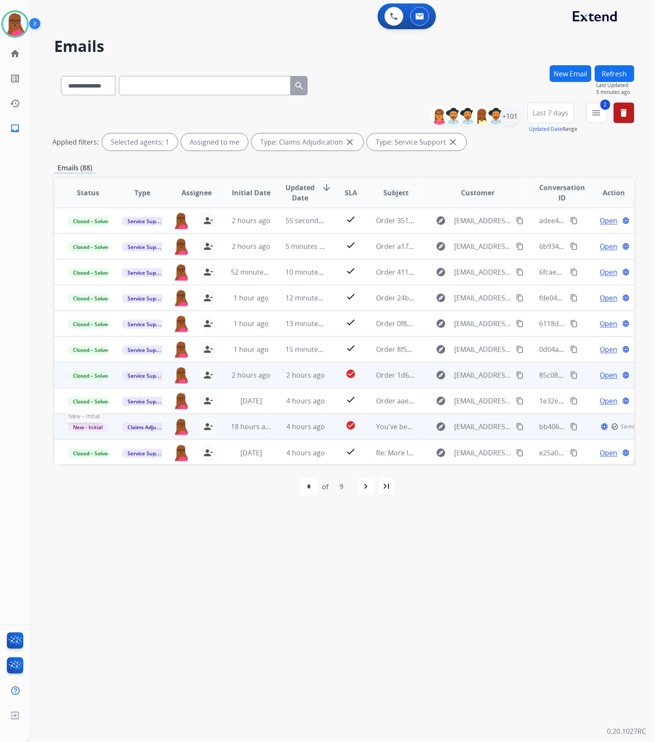
click at [101, 380] on span "New - Initial" at bounding box center [88, 427] width 40 height 9
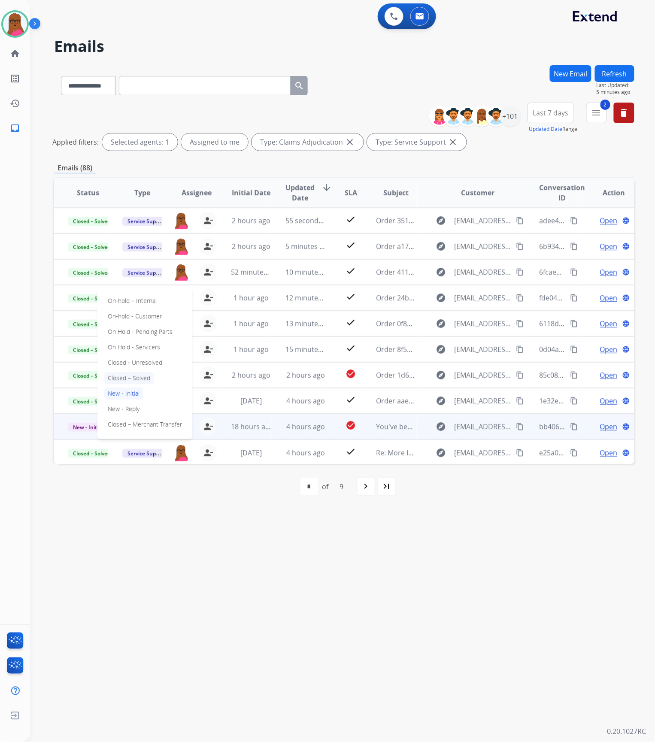
click at [150, 380] on p "Closed – Solved" at bounding box center [128, 378] width 49 height 12
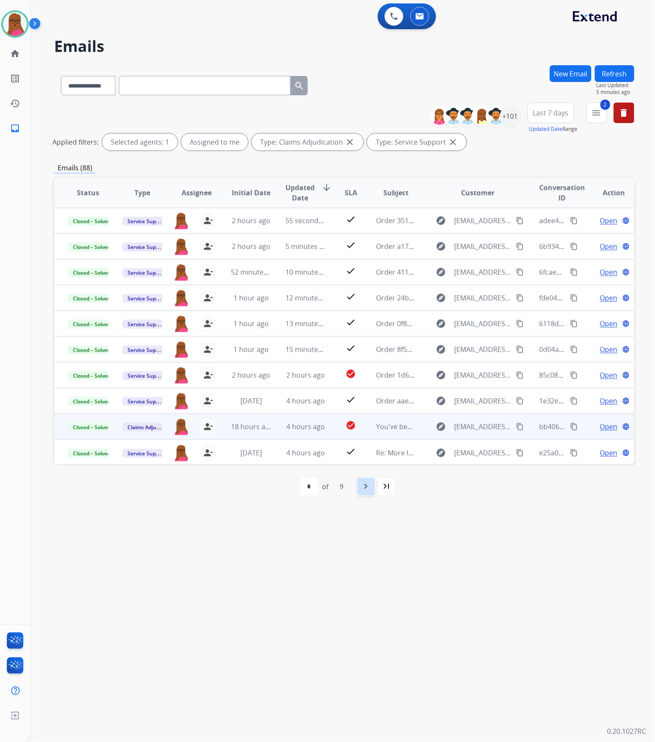
click at [366, 380] on div "navigate_next" at bounding box center [366, 486] width 19 height 19
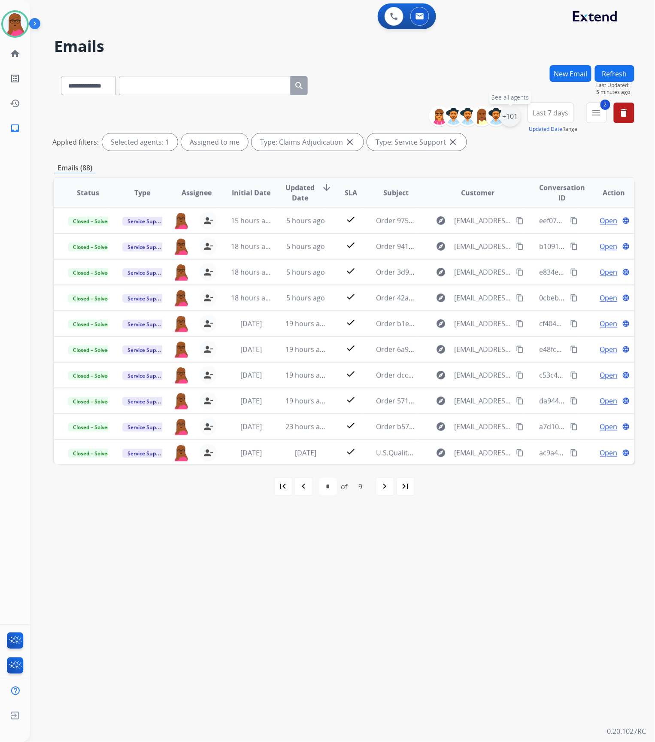
click at [512, 115] on div "+101" at bounding box center [510, 116] width 21 height 21
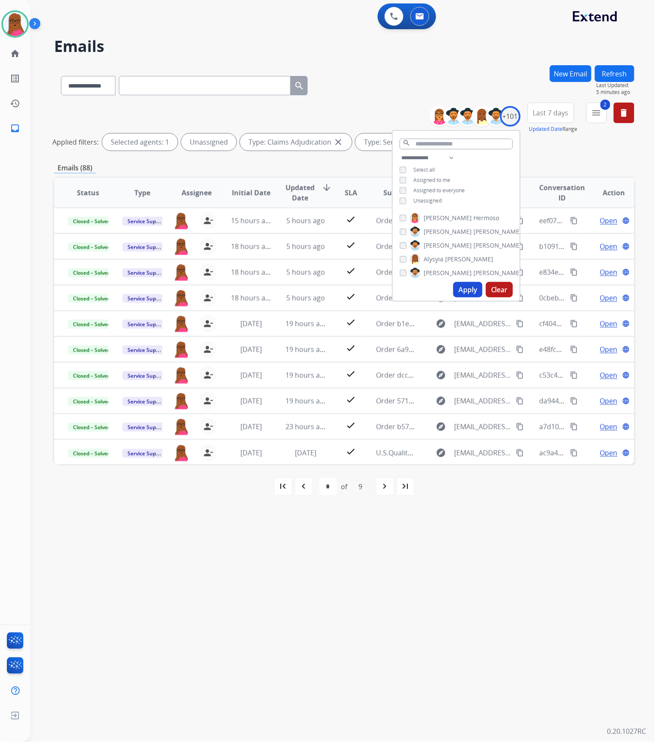
click at [469, 292] on button "Apply" at bounding box center [467, 289] width 29 height 15
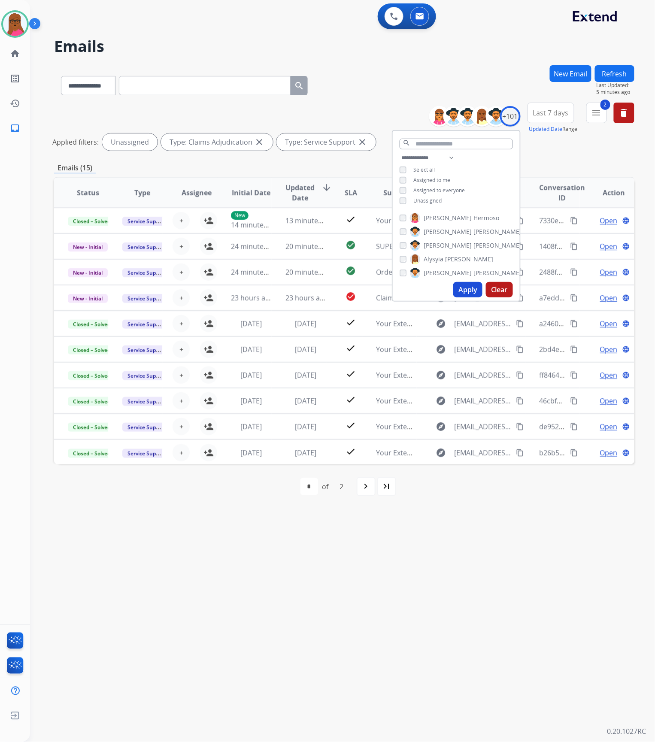
click at [596, 380] on div "**********" at bounding box center [332, 386] width 604 height 711
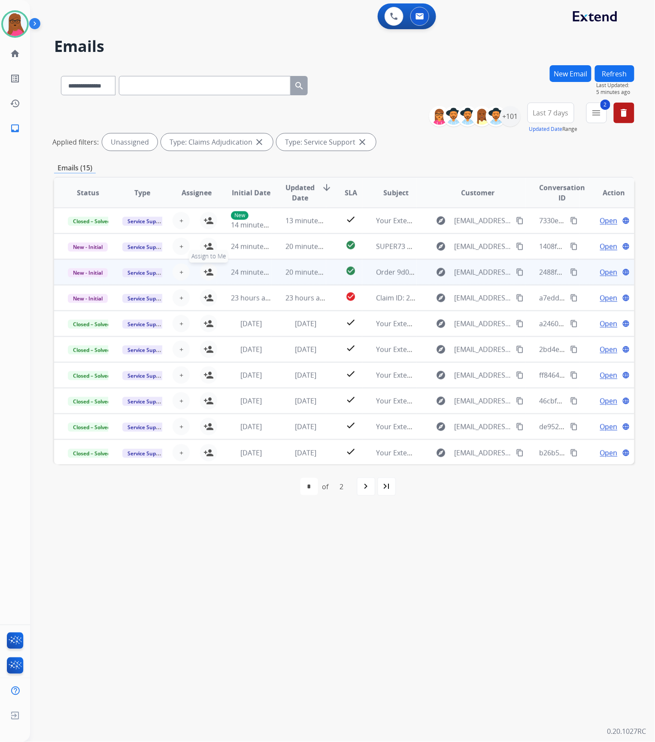
click at [210, 270] on mat-icon "person_add" at bounding box center [208, 272] width 10 height 10
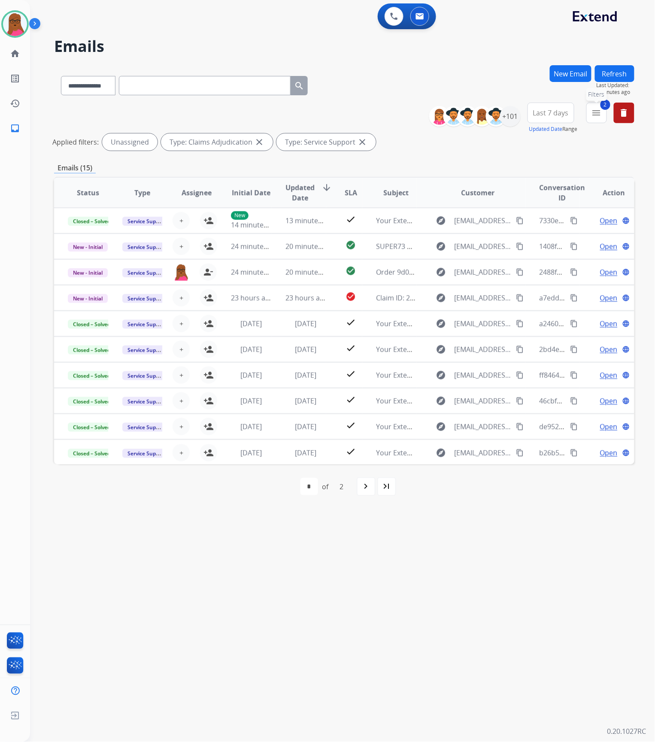
click at [600, 121] on button "2 menu Filters" at bounding box center [596, 113] width 21 height 21
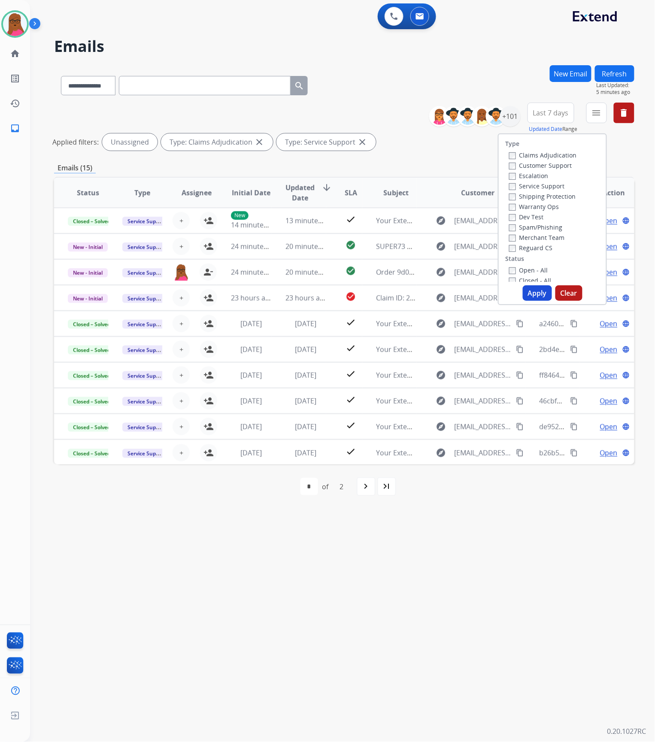
click at [526, 300] on button "Apply" at bounding box center [537, 292] width 29 height 15
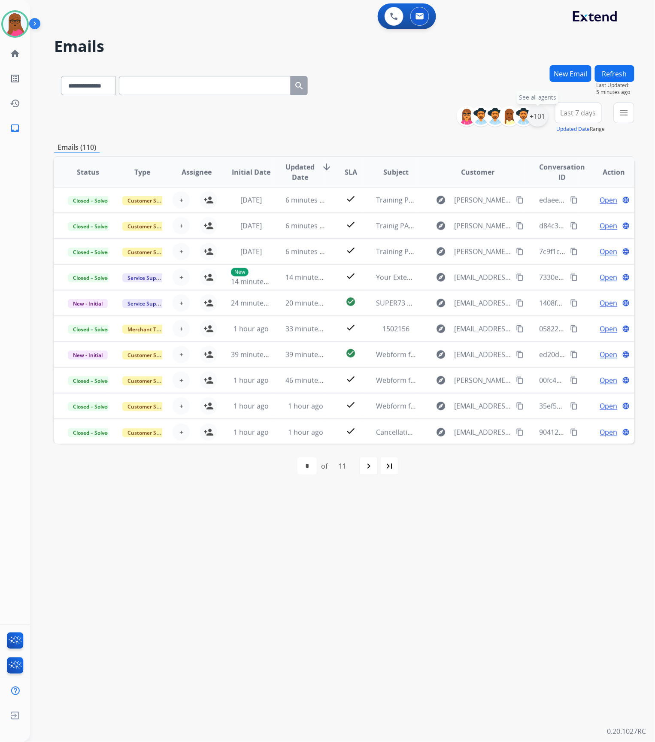
click at [536, 116] on div "+101" at bounding box center [537, 116] width 21 height 21
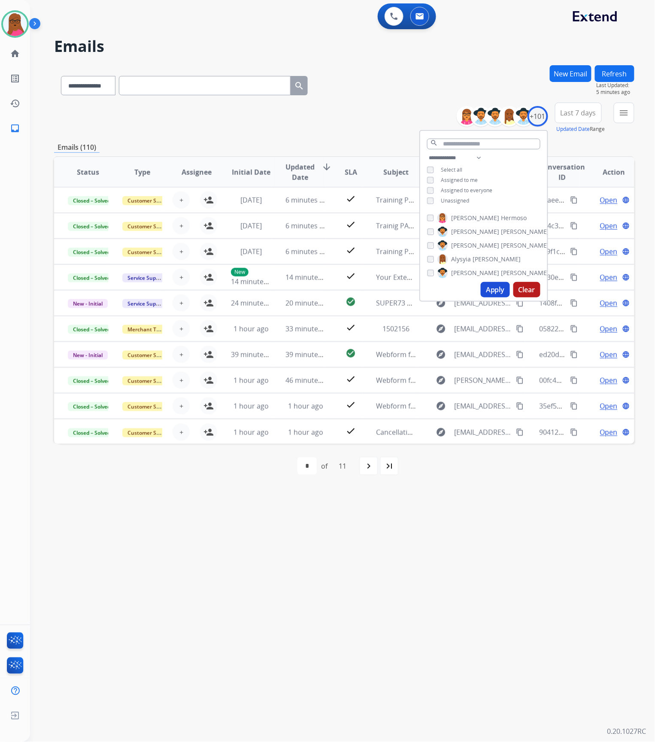
drag, startPoint x: 566, startPoint y: 144, endPoint x: 587, endPoint y: 128, distance: 27.0
click at [567, 144] on div "Emails (110)" at bounding box center [344, 147] width 580 height 11
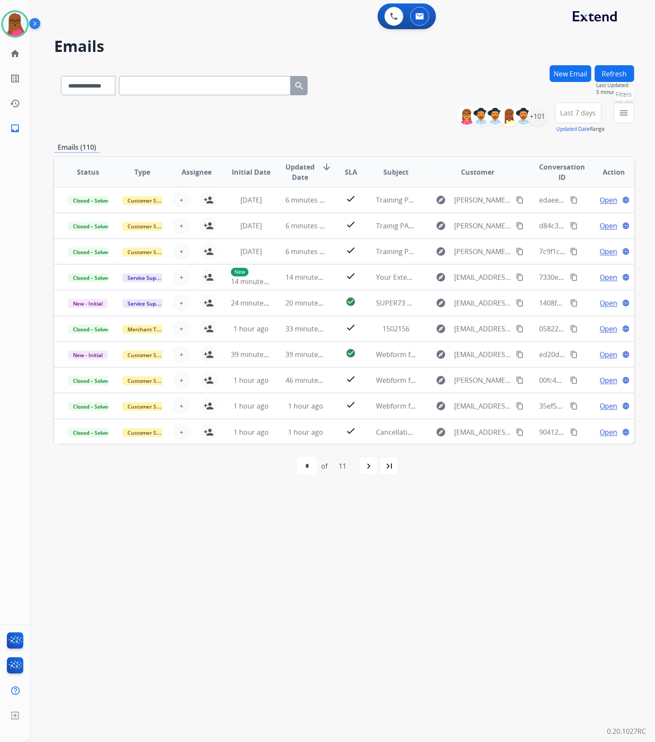
click at [617, 117] on button "menu Filters" at bounding box center [624, 113] width 21 height 21
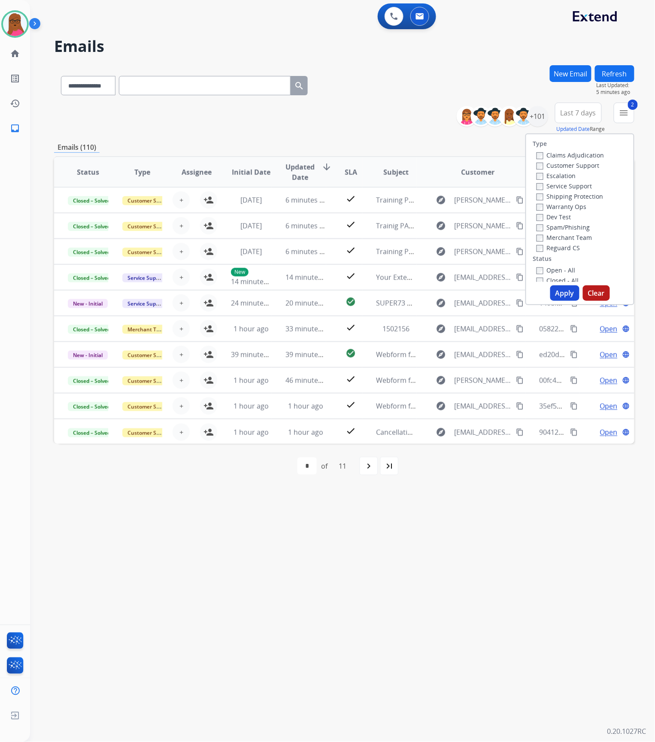
click at [554, 294] on button "Apply" at bounding box center [564, 292] width 29 height 15
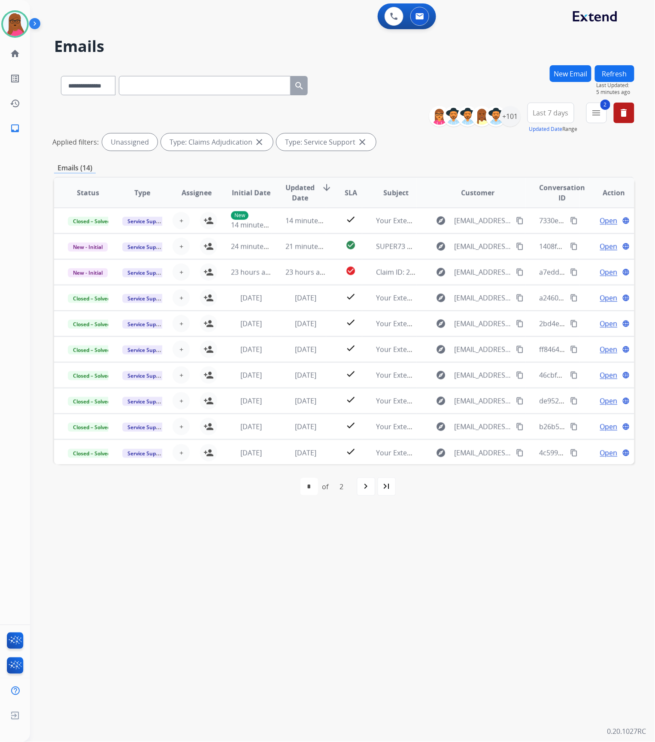
click at [363, 380] on mat-icon "navigate_next" at bounding box center [366, 487] width 10 height 10
select select "*"
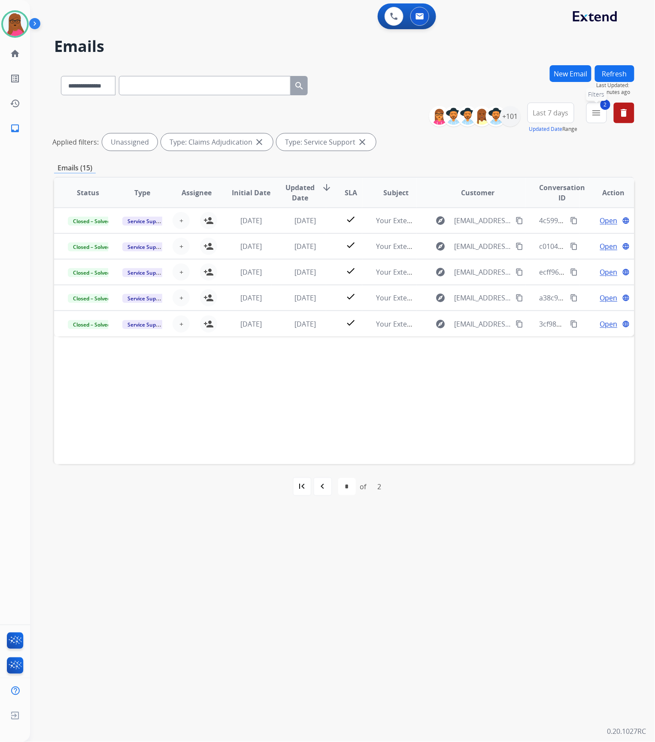
click at [594, 112] on mat-icon "menu" at bounding box center [596, 113] width 10 height 10
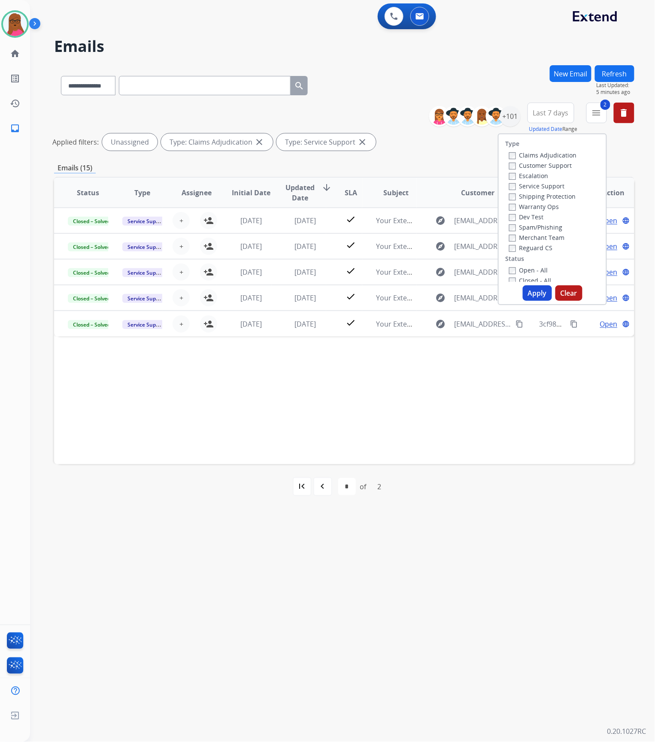
click at [564, 297] on button "Clear" at bounding box center [568, 292] width 27 height 15
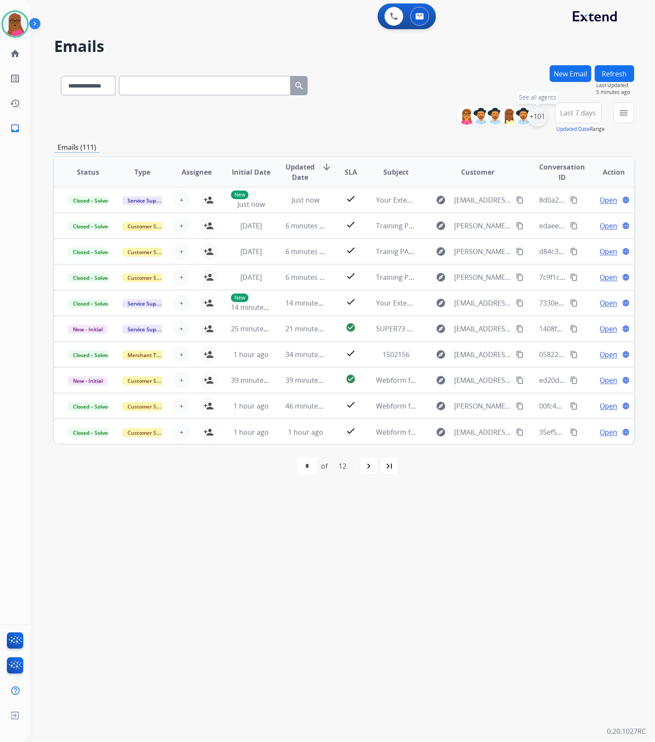
click at [536, 114] on div "+101" at bounding box center [537, 116] width 21 height 21
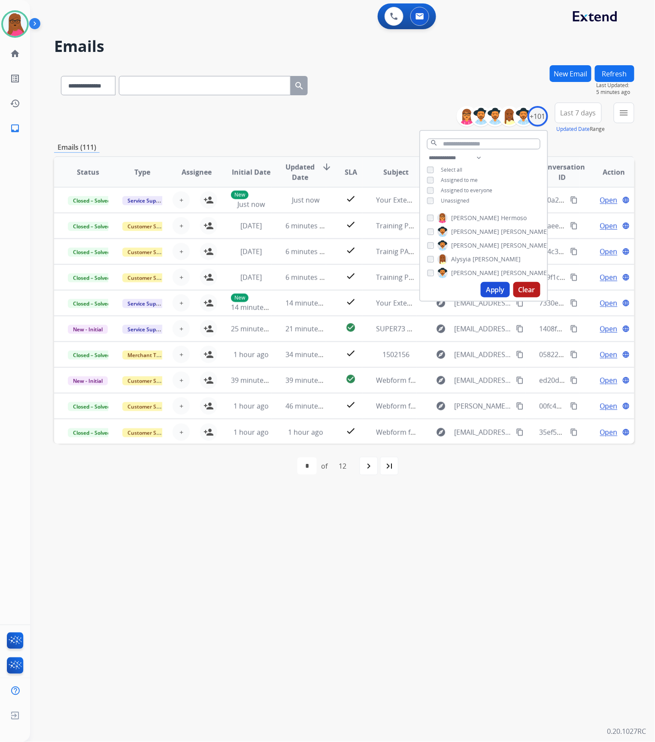
click at [433, 172] on div "**********" at bounding box center [483, 180] width 127 height 55
click at [491, 289] on button "Apply" at bounding box center [495, 289] width 29 height 15
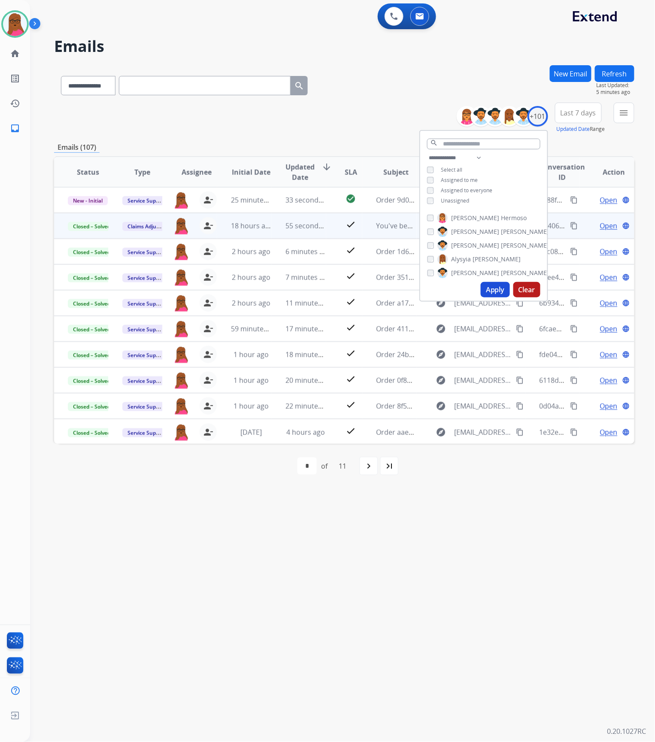
click at [376, 380] on div "**********" at bounding box center [332, 386] width 604 height 711
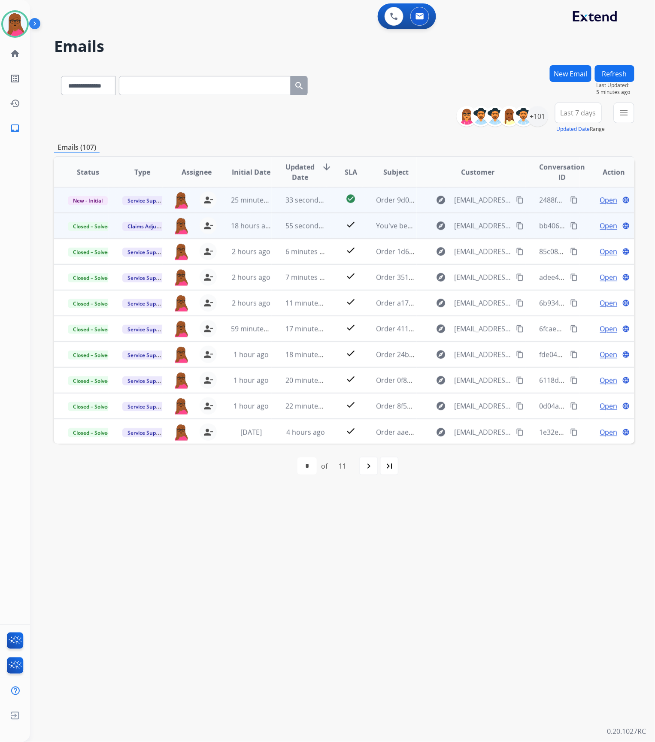
click at [601, 200] on span "Open" at bounding box center [609, 200] width 18 height 10
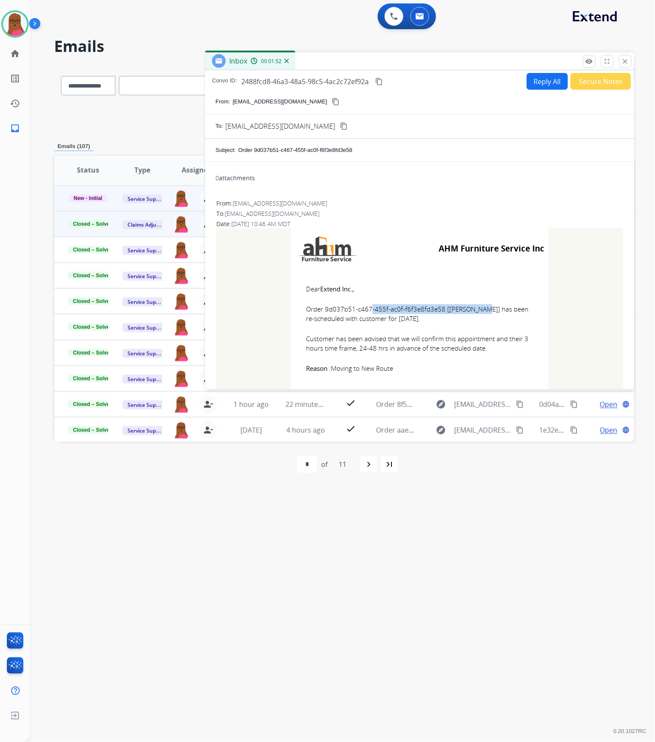
drag, startPoint x: 438, startPoint y: 311, endPoint x: 322, endPoint y: 313, distance: 115.9
click at [322, 313] on span "Order 9d037b51-c467-455f-ac0f-f6f3e8fd3e58 [[PERSON_NAME]] has been re-schedule…" at bounding box center [419, 313] width 227 height 19
copy span "9d037b51-c467-455f-ac0f-f6f3e8fd3e58"
drag, startPoint x: 303, startPoint y: 289, endPoint x: 409, endPoint y: 339, distance: 117.5
click at [399, 354] on td "Dear Extend Inc., Order 9d037b51-c467-455f-ac0f-f6f3e8fd3e58 [[PERSON_NAME]] ha…" at bounding box center [420, 328] width 258 height 119
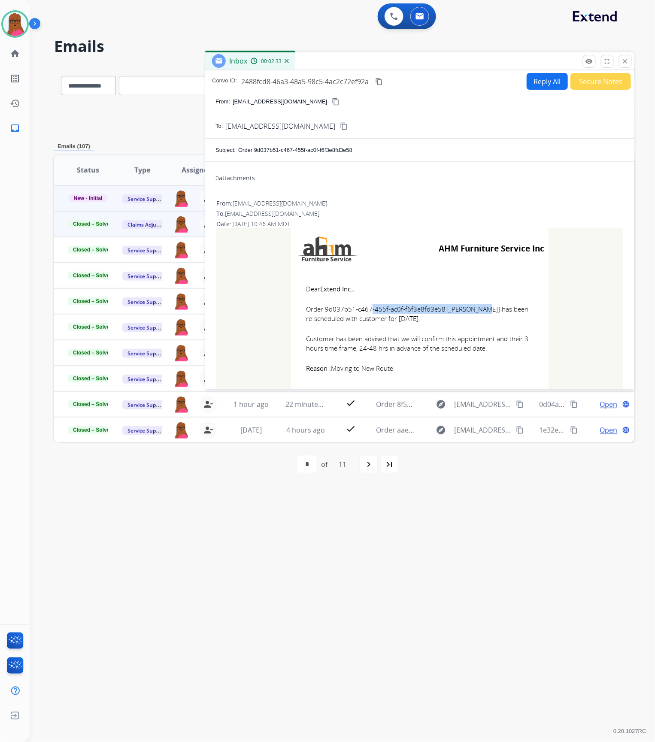
click at [625, 64] on mat-icon "close" at bounding box center [625, 62] width 8 height 8
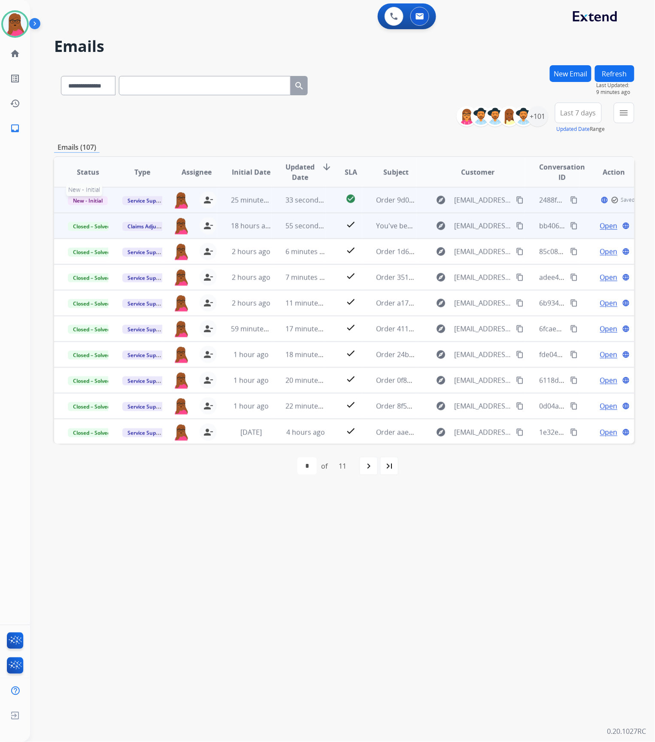
click at [78, 196] on span "New - Initial" at bounding box center [88, 200] width 40 height 9
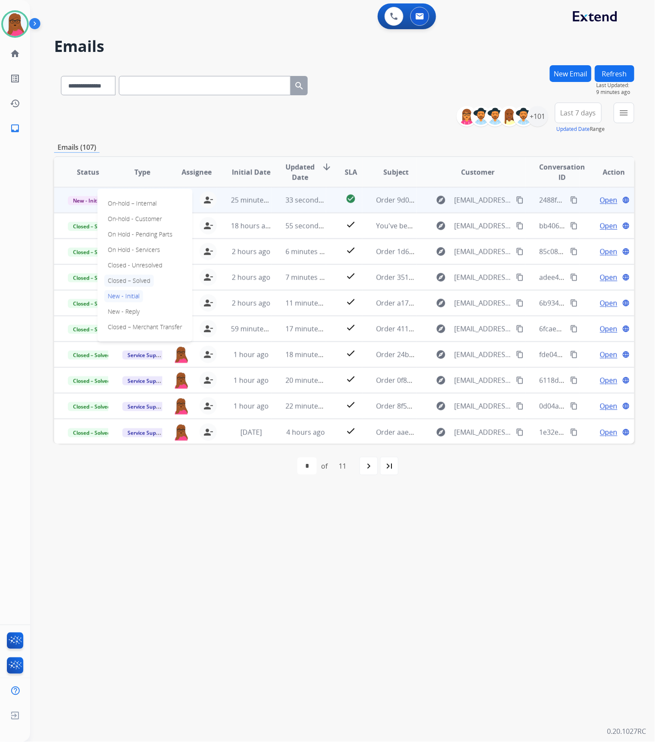
click at [115, 278] on p "Closed – Solved" at bounding box center [128, 281] width 49 height 12
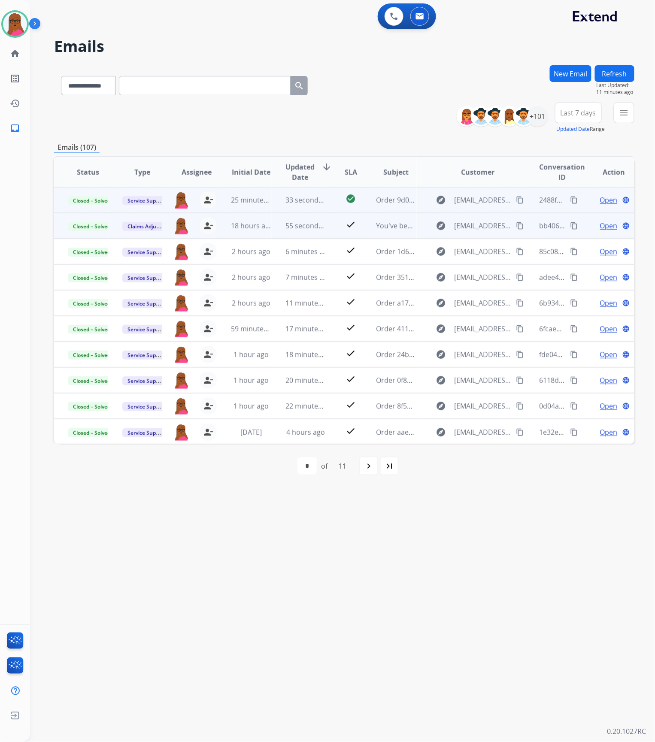
click at [603, 227] on span "Open" at bounding box center [609, 226] width 18 height 10
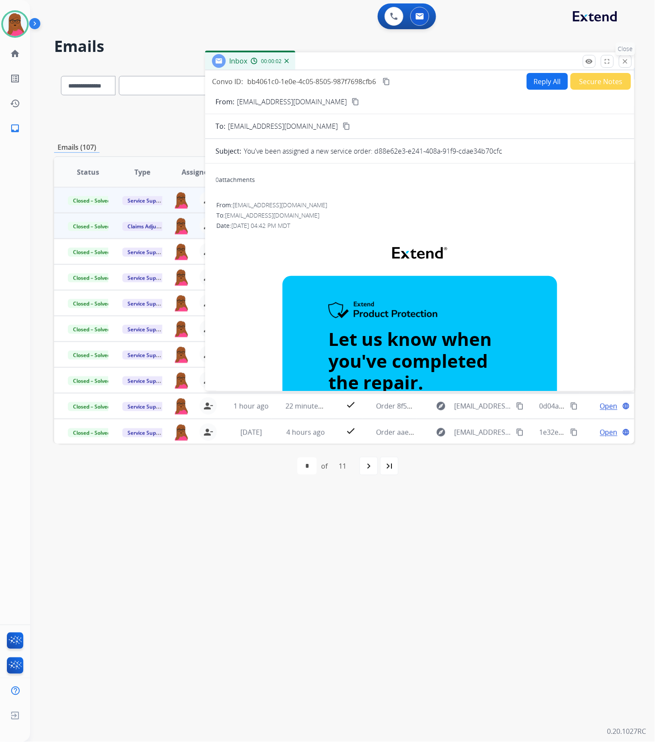
click at [622, 63] on mat-icon "close" at bounding box center [625, 62] width 8 height 8
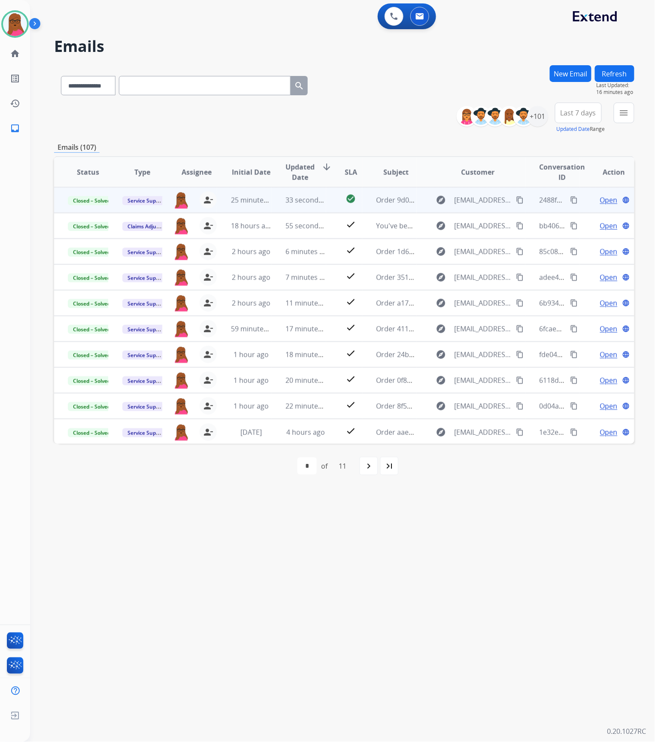
click at [569, 72] on button "New Email" at bounding box center [571, 73] width 42 height 17
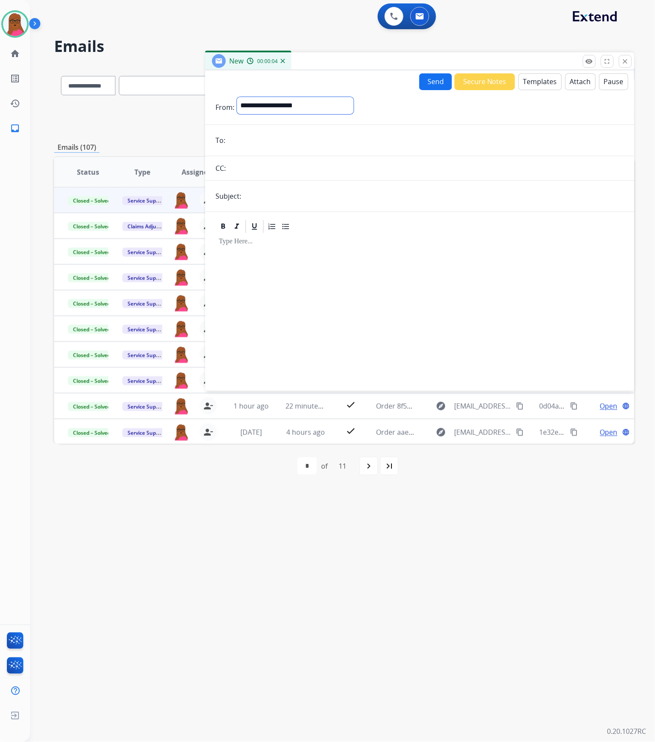
click at [321, 111] on select "**********" at bounding box center [295, 105] width 117 height 17
select select "**********"
click at [237, 97] on select "**********" at bounding box center [295, 105] width 117 height 17
click at [327, 142] on input "email" at bounding box center [426, 141] width 396 height 17
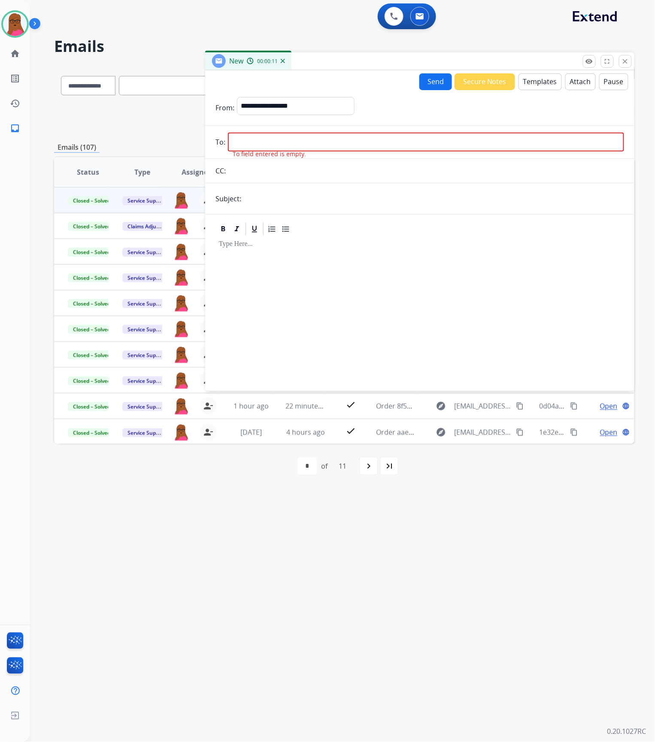
click at [352, 145] on input "email" at bounding box center [426, 142] width 396 height 19
paste input "**********"
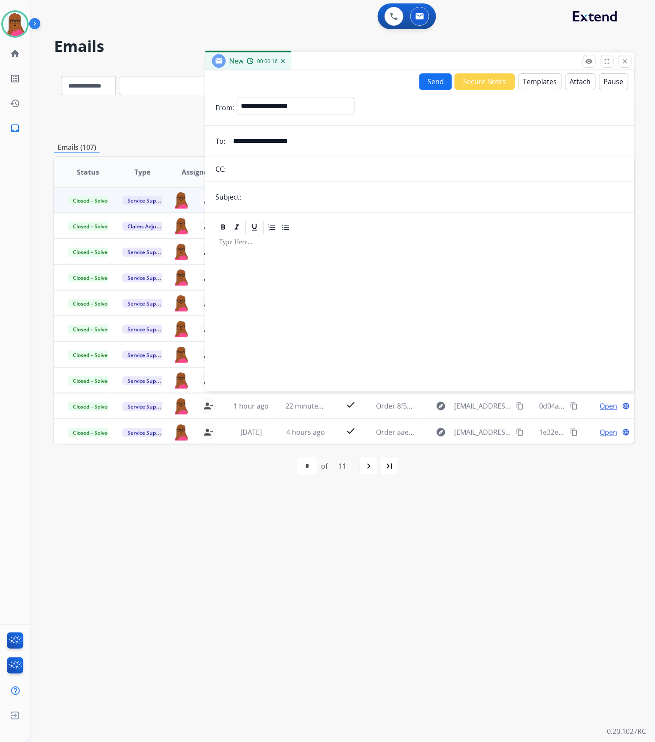
type input "**********"
click at [323, 200] on input "text" at bounding box center [434, 196] width 380 height 17
type input "**********"
click at [296, 269] on div at bounding box center [419, 308] width 409 height 147
click at [535, 84] on button "Templates" at bounding box center [539, 81] width 43 height 17
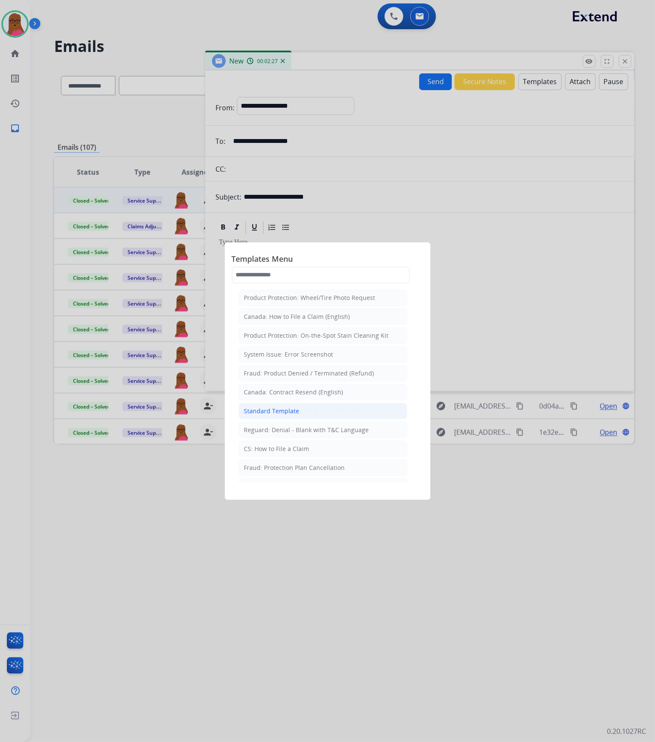
click at [295, 380] on div "Standard Template" at bounding box center [271, 411] width 55 height 9
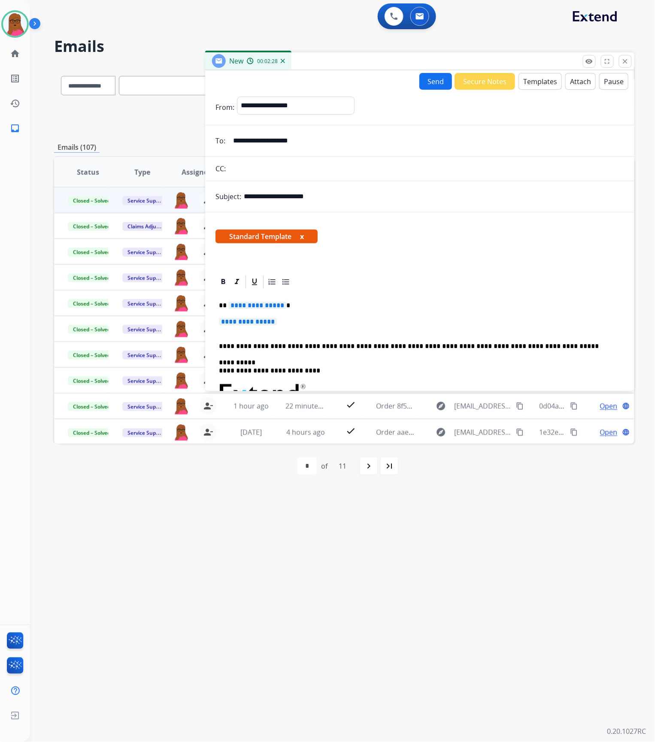
scroll to position [57, 0]
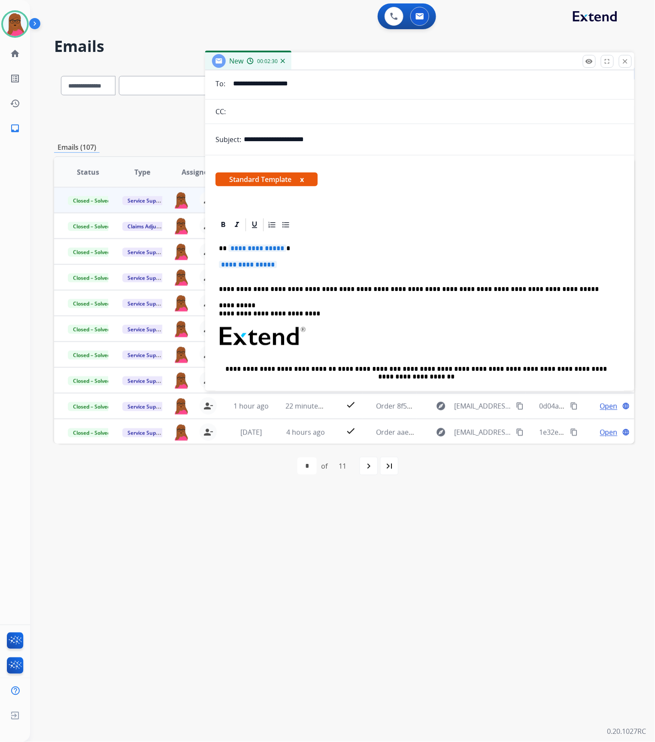
click at [251, 251] on span "**********" at bounding box center [257, 248] width 58 height 7
click at [266, 261] on span "**********" at bounding box center [248, 264] width 58 height 7
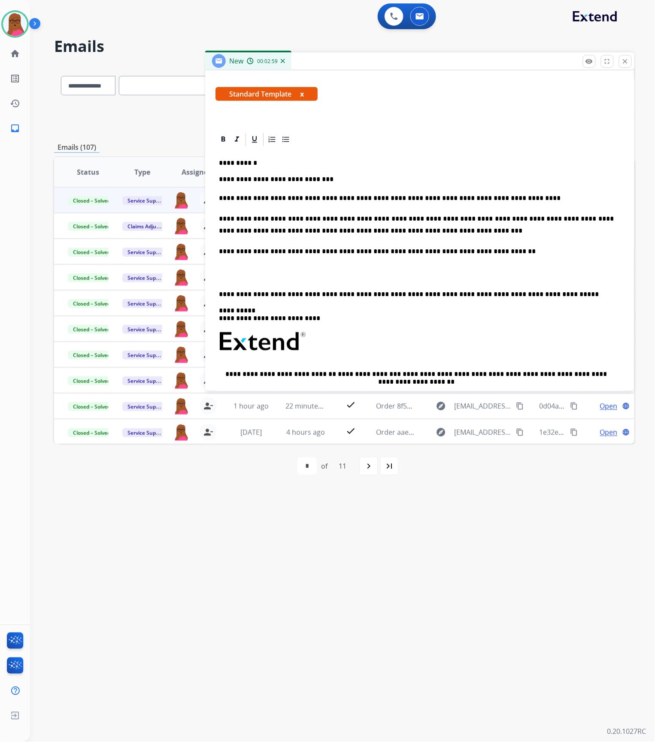
scroll to position [0, 0]
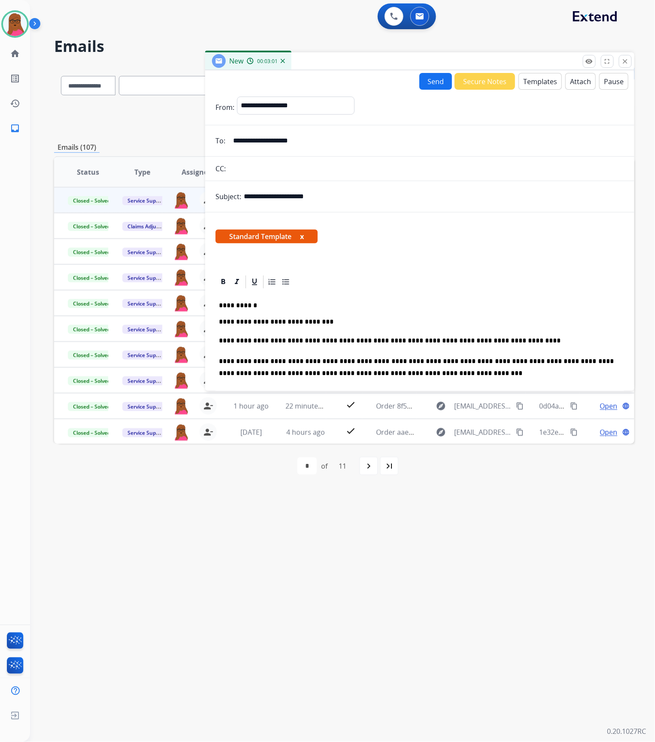
click at [303, 238] on button "x" at bounding box center [302, 236] width 4 height 10
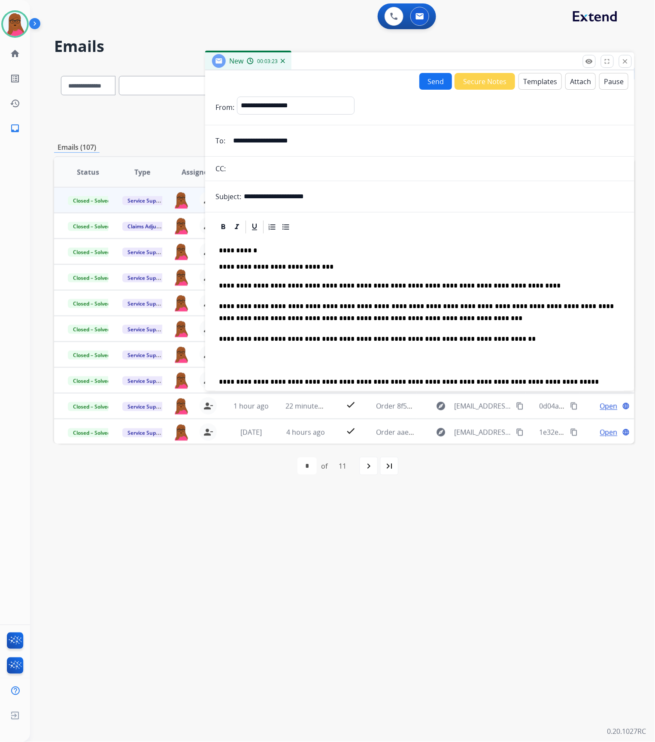
click at [430, 78] on button "Send" at bounding box center [435, 81] width 33 height 17
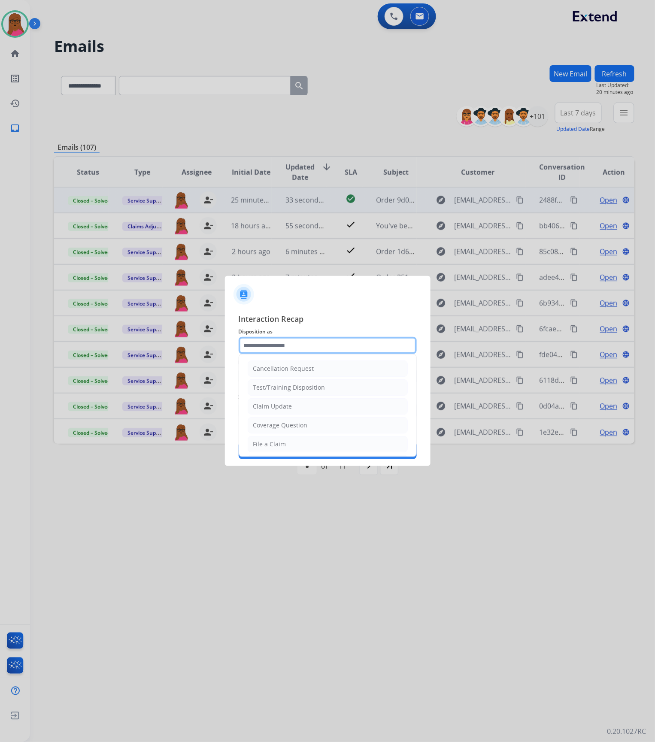
click at [320, 351] on input "text" at bounding box center [328, 345] width 178 height 17
click at [303, 380] on li "Claim Update" at bounding box center [328, 406] width 160 height 16
type input "**********"
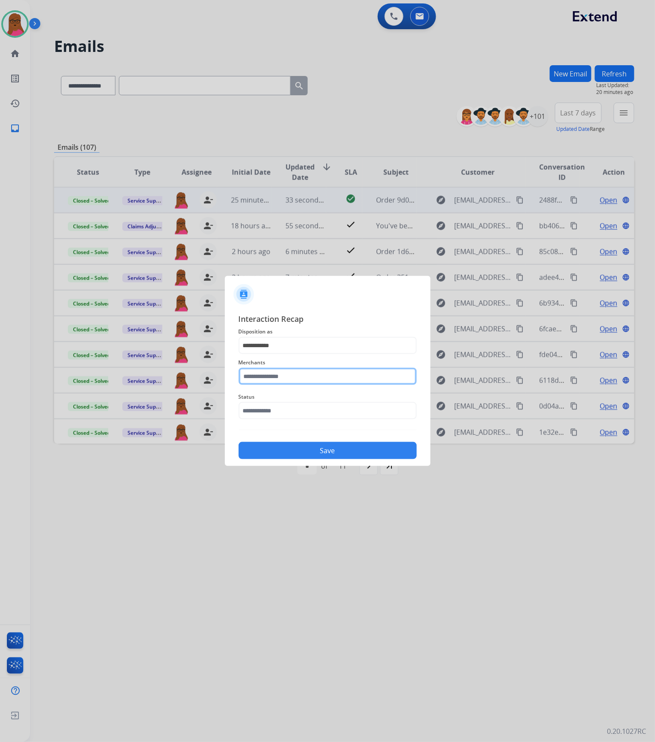
click at [327, 370] on input "text" at bounding box center [328, 376] width 178 height 17
click at [267, 380] on div "Ashley furniture" at bounding box center [277, 419] width 47 height 9
type input "**********"
click at [275, 380] on input "text" at bounding box center [328, 410] width 178 height 17
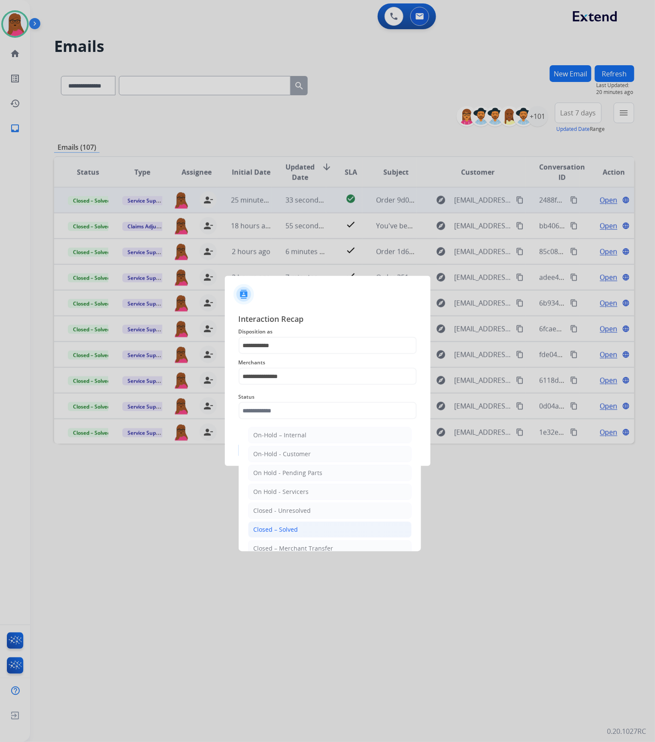
click at [282, 380] on div "Closed – Solved" at bounding box center [276, 529] width 45 height 9
type input "**********"
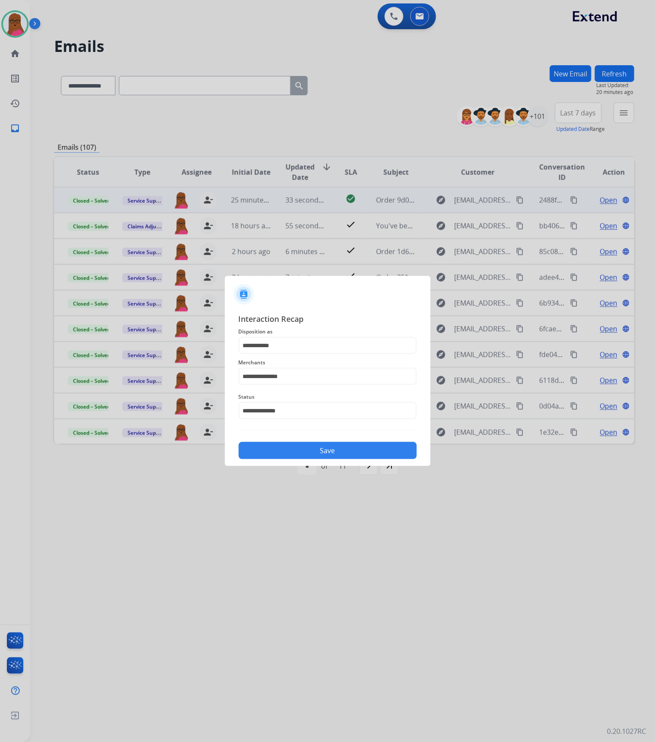
click at [322, 380] on button "Save" at bounding box center [328, 450] width 178 height 17
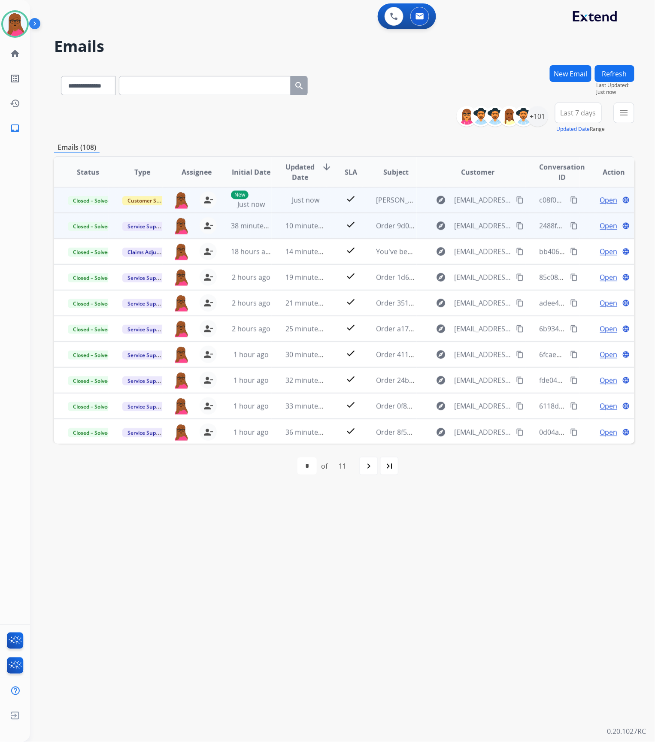
click at [203, 202] on mat-icon "person_remove" at bounding box center [208, 200] width 10 height 10
click at [184, 201] on button "+ Select agent" at bounding box center [181, 199] width 17 height 17
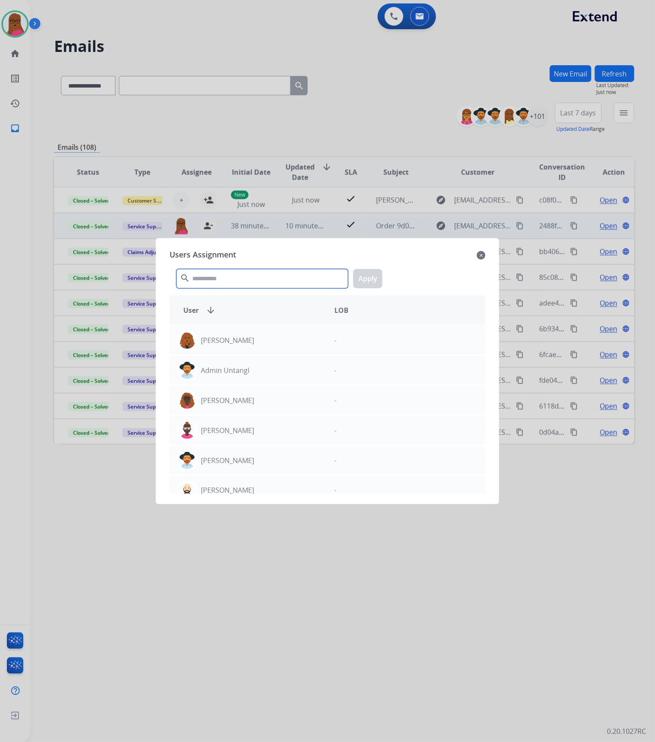
click at [216, 283] on input "text" at bounding box center [262, 278] width 172 height 19
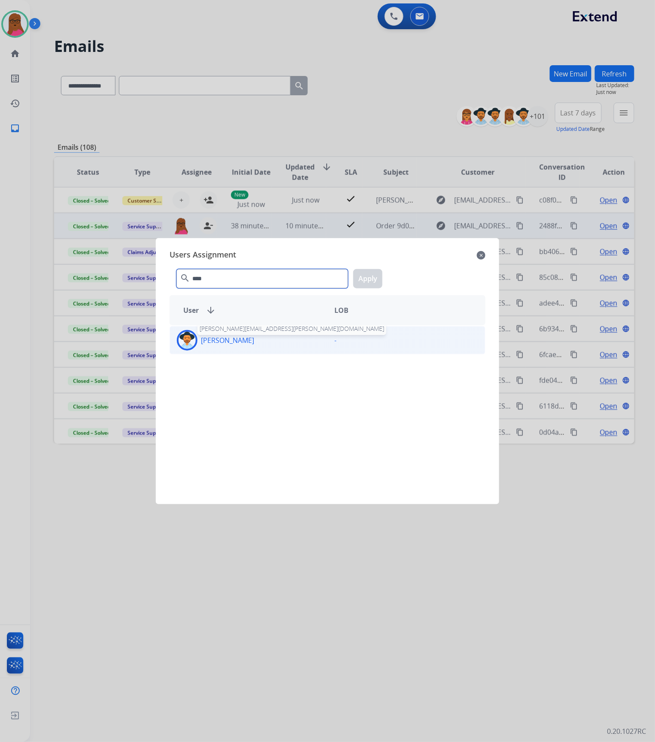
type input "****"
click at [241, 337] on p "[PERSON_NAME]" at bounding box center [227, 340] width 53 height 10
click at [370, 279] on button "Apply" at bounding box center [367, 278] width 29 height 19
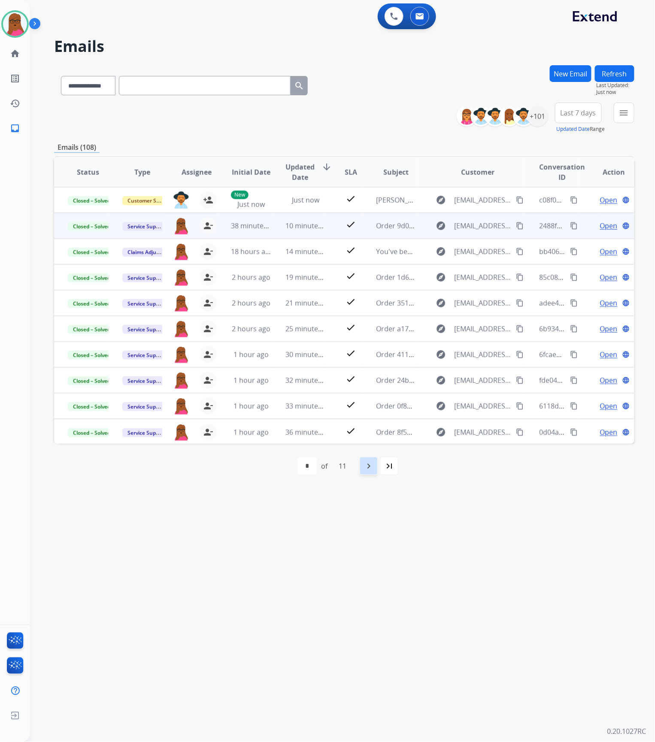
click at [371, 380] on mat-icon "navigate_next" at bounding box center [369, 466] width 10 height 10
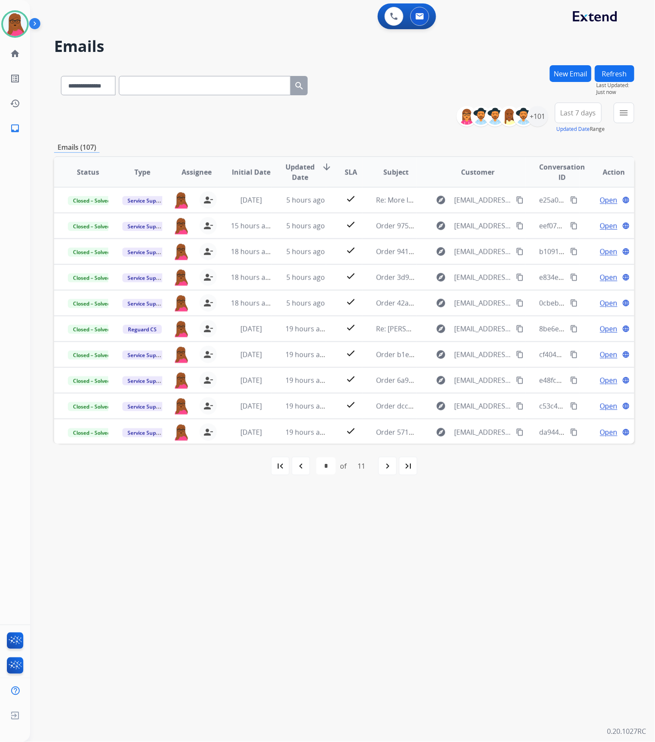
click at [388, 380] on mat-icon "navigate_next" at bounding box center [387, 466] width 10 height 10
click at [286, 380] on div "first_page" at bounding box center [280, 466] width 19 height 19
select select "*"
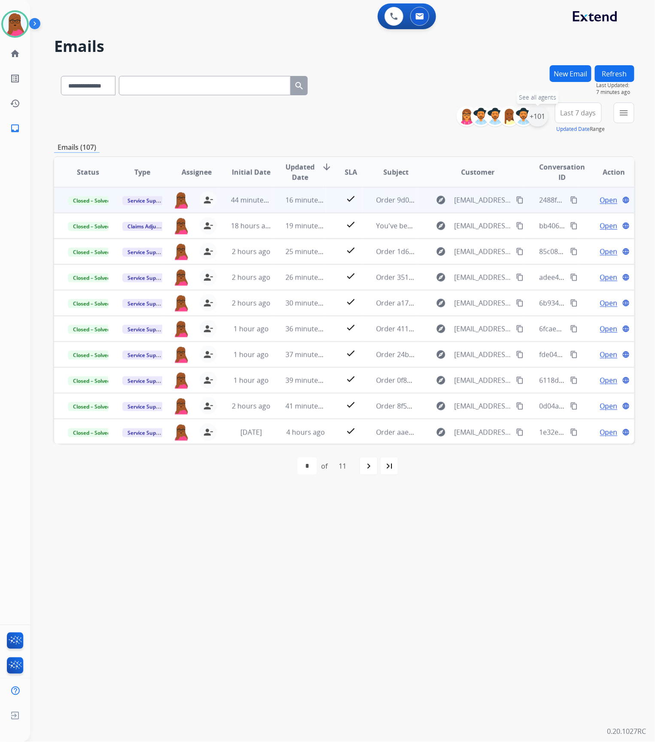
click at [535, 113] on div "+101" at bounding box center [537, 116] width 21 height 21
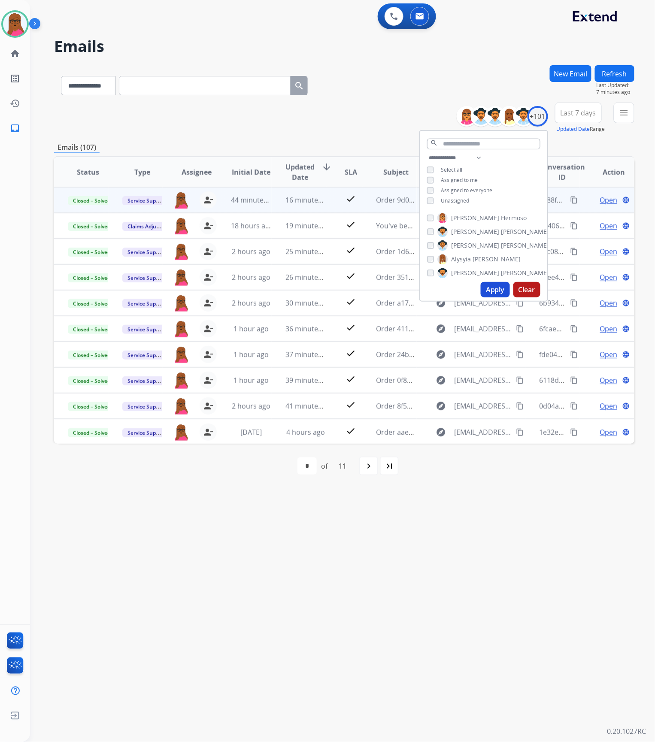
click at [489, 291] on button "Apply" at bounding box center [495, 289] width 29 height 15
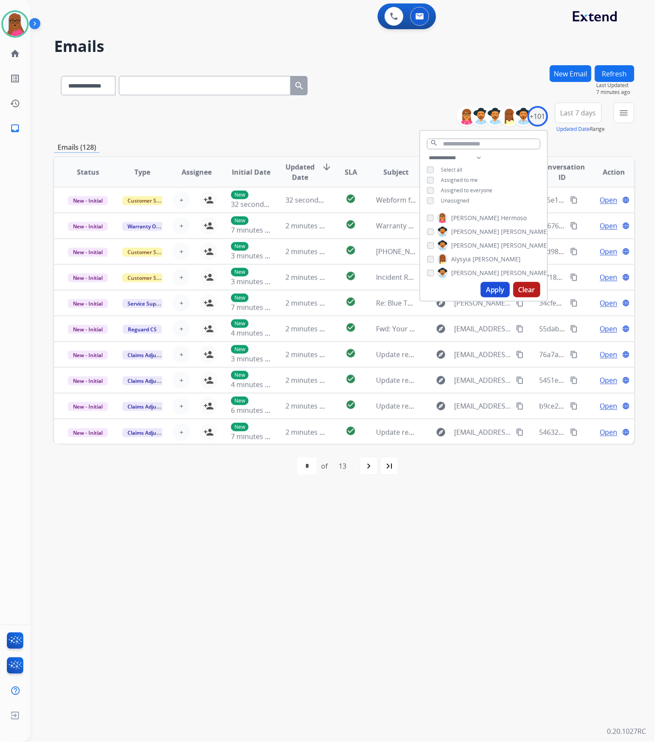
click at [500, 380] on div "**********" at bounding box center [332, 386] width 604 height 711
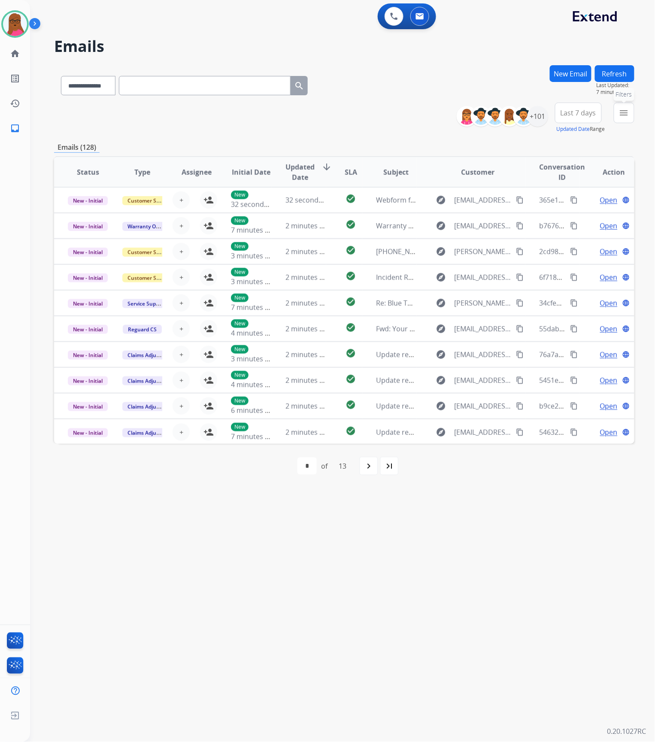
click at [625, 114] on mat-icon "menu" at bounding box center [624, 113] width 10 height 10
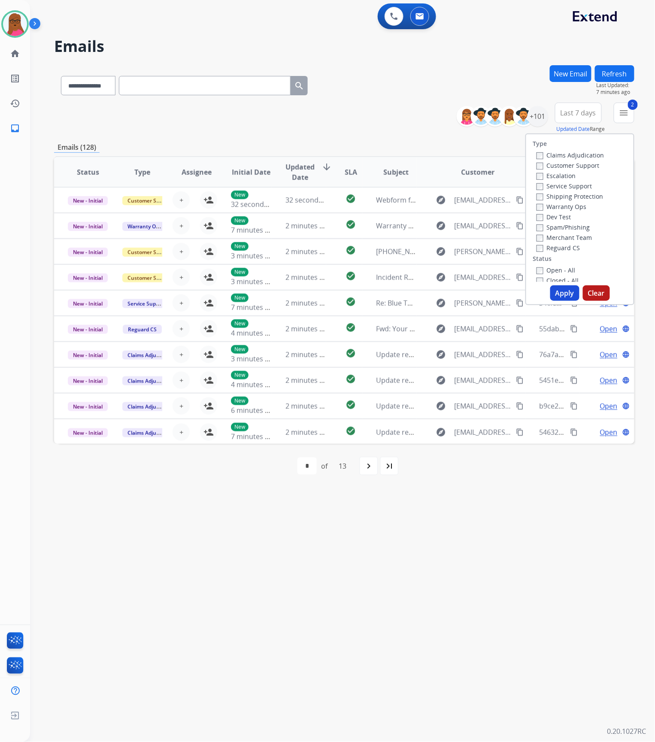
click at [557, 292] on button "Apply" at bounding box center [564, 292] width 29 height 15
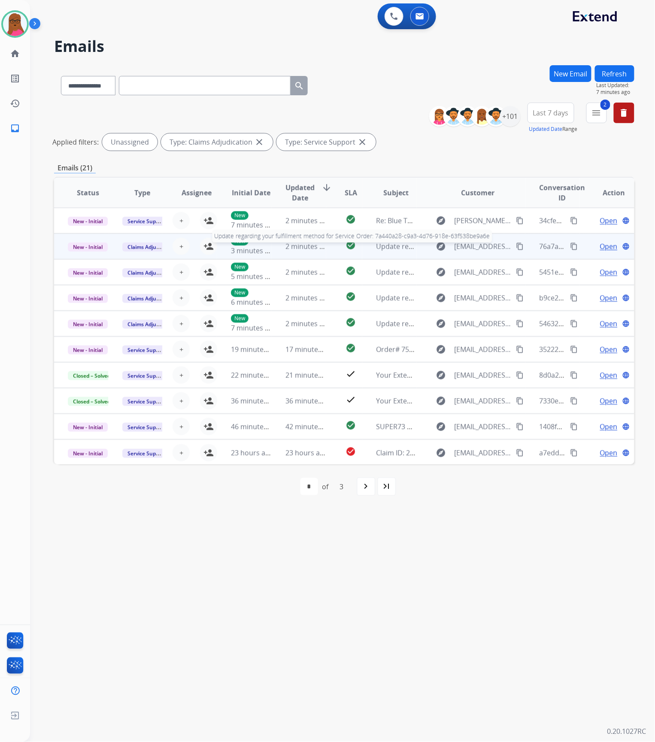
click at [390, 242] on span "Update regarding your fulfillment method for Service Order: 7a440a28-c9a3-4d76-…" at bounding box center [539, 246] width 327 height 9
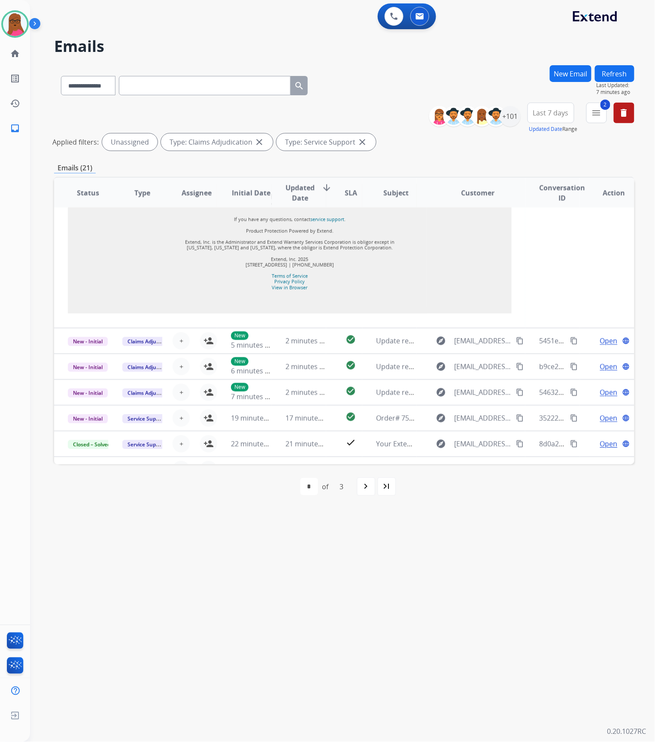
scroll to position [773, 0]
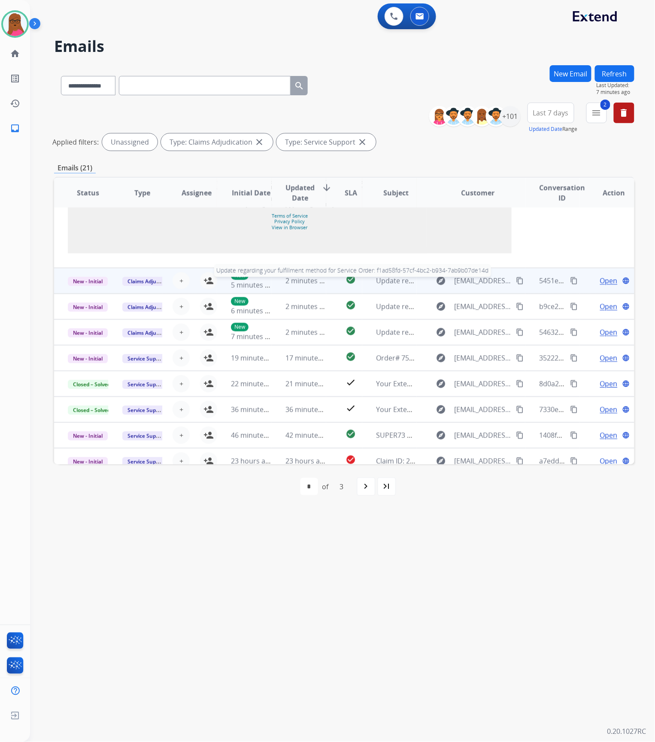
click at [388, 276] on span "Update regarding your fulfillment method for Service Order: f1ad58fd-57cf-4bc2-…" at bounding box center [539, 280] width 326 height 9
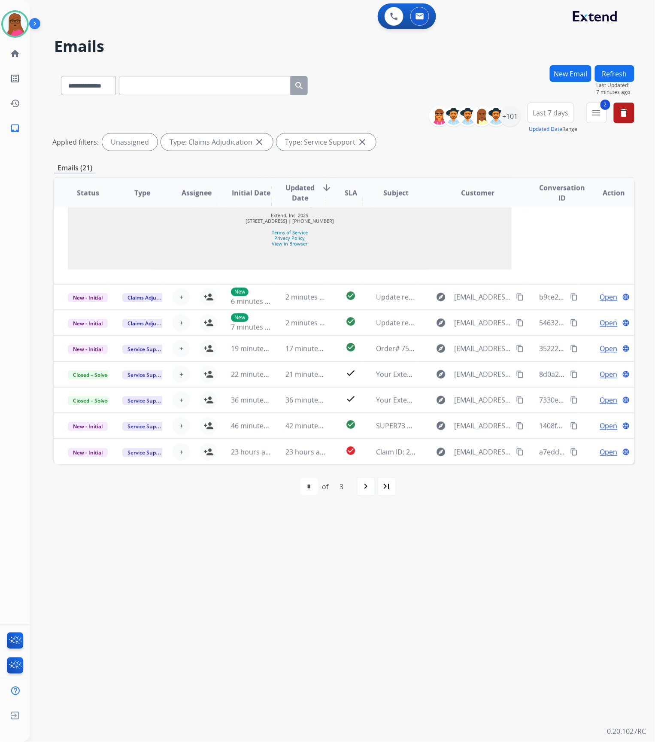
scroll to position [781, 0]
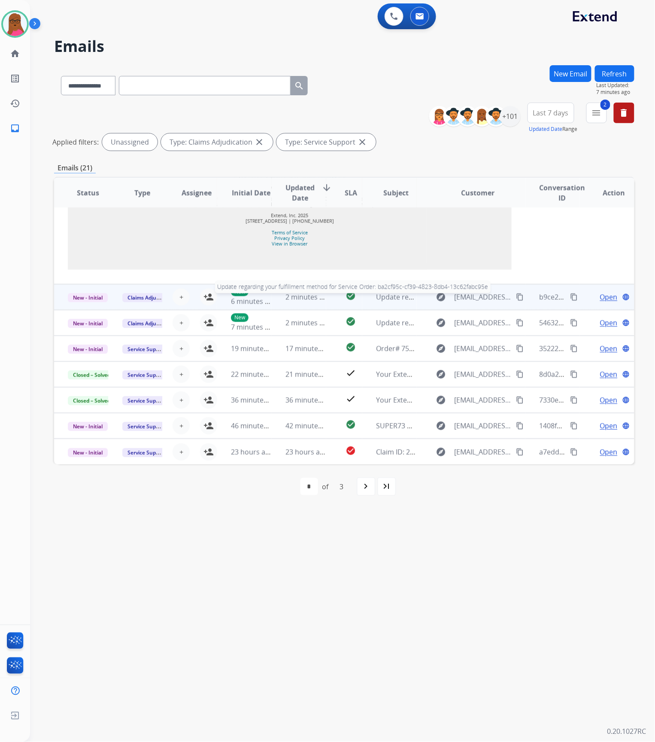
click at [379, 295] on span "Update regarding your fulfillment method for Service Order: ba2cf95c-cf39-4823-…" at bounding box center [537, 296] width 323 height 9
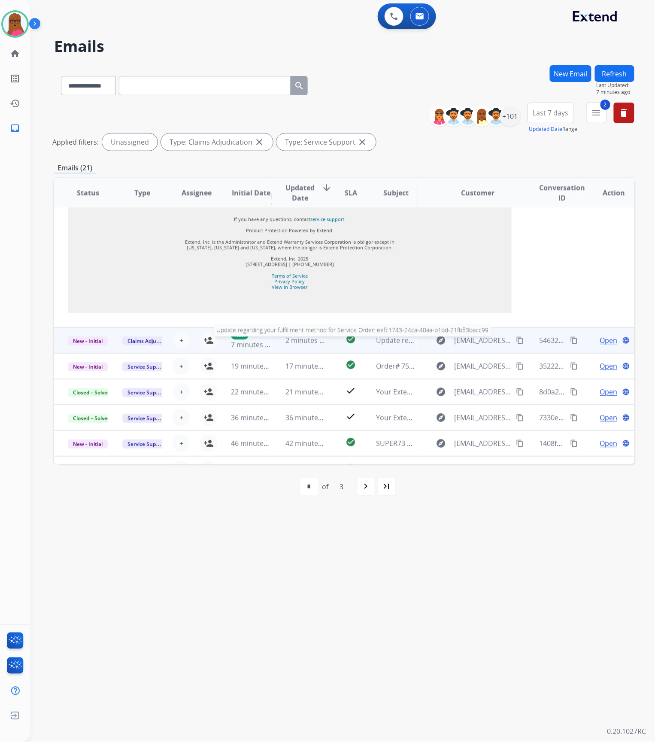
click at [376, 336] on span "Update regarding your fulfillment method for Service Order: eefc1743-24ca-40aa-…" at bounding box center [539, 340] width 326 height 9
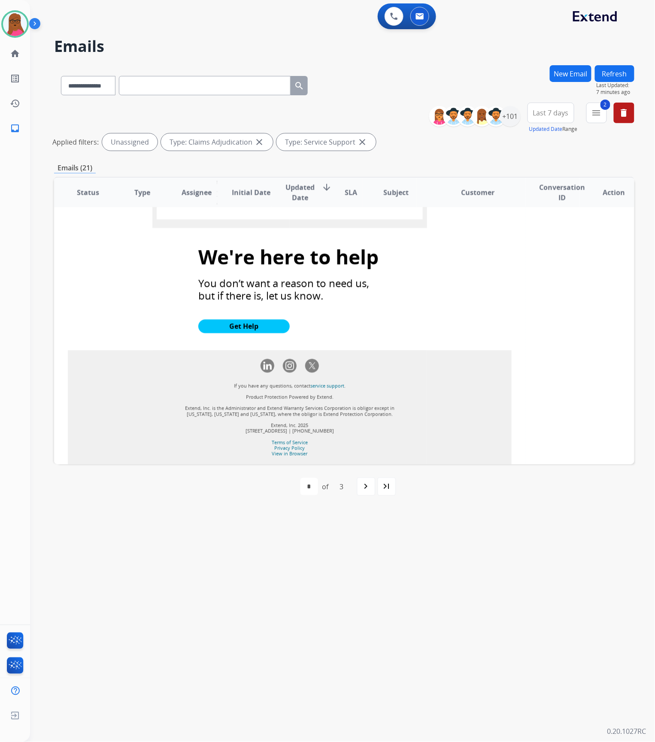
scroll to position [789, 0]
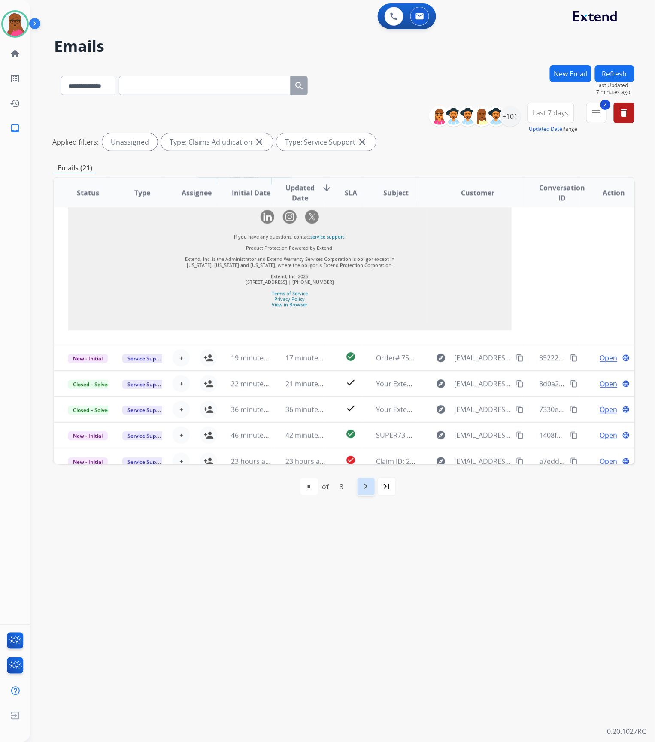
click at [361, 380] on mat-icon "navigate_next" at bounding box center [366, 487] width 10 height 10
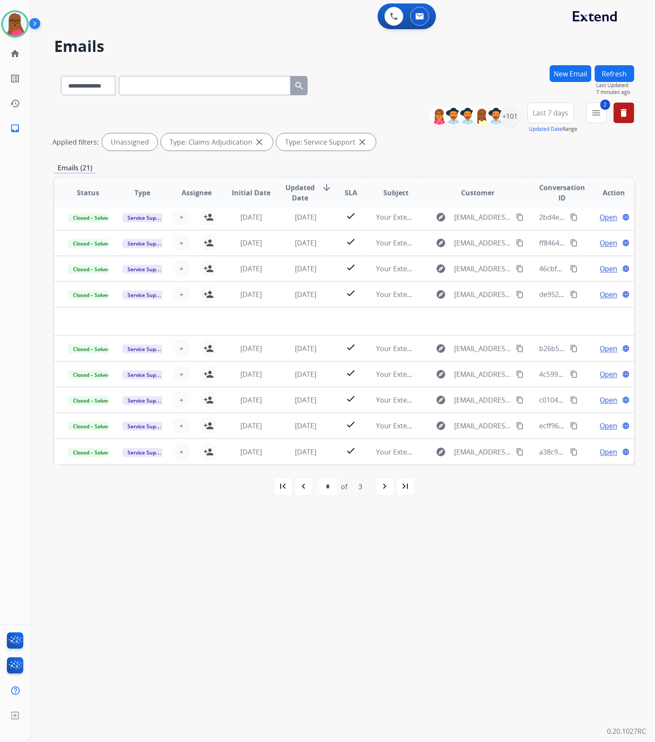
scroll to position [28, 0]
click at [11, 30] on img at bounding box center [15, 24] width 24 height 24
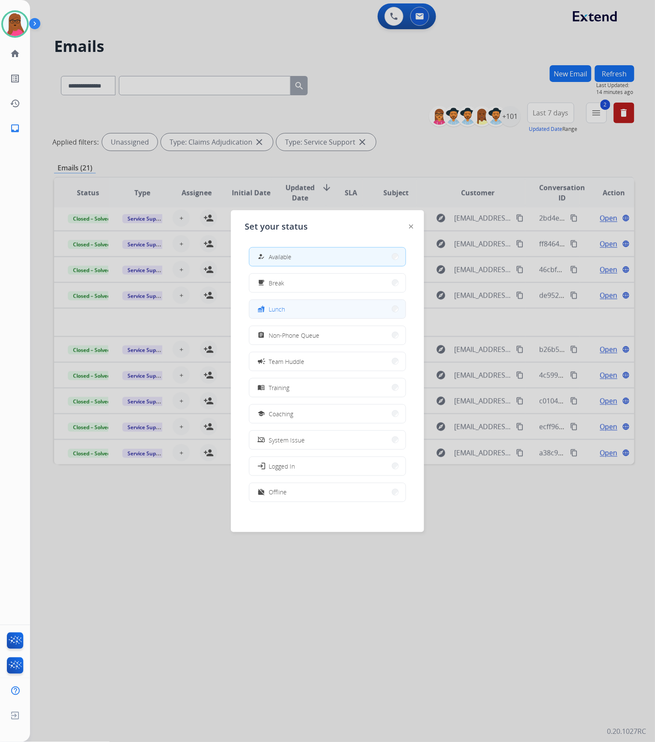
click at [280, 309] on span "Lunch" at bounding box center [277, 309] width 16 height 9
